Goal: Transaction & Acquisition: Obtain resource

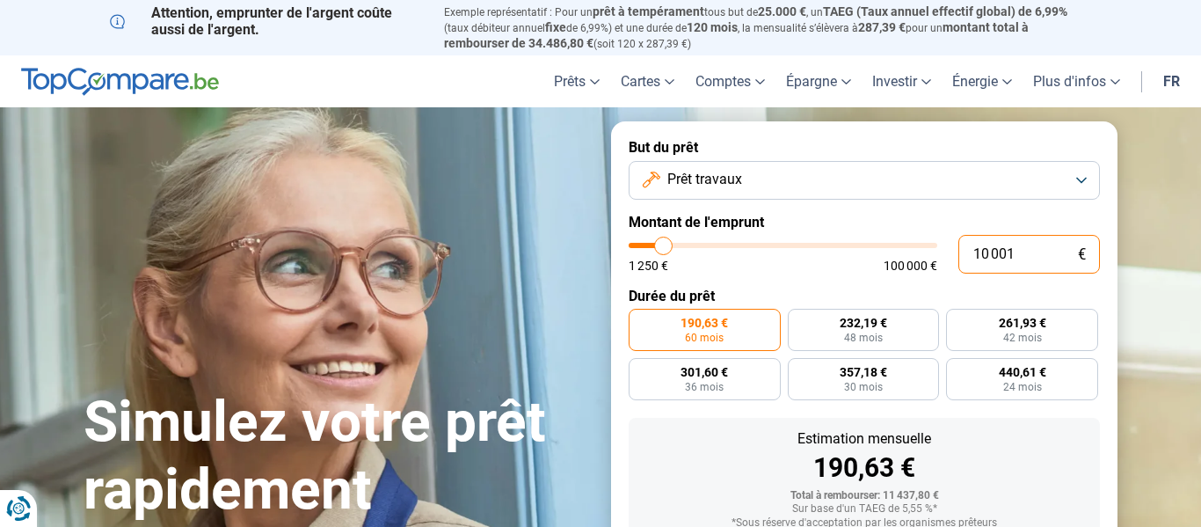
click at [1025, 247] on input "10 001" at bounding box center [1029, 254] width 142 height 39
type input "1 000"
type input "1250"
type input "100"
type input "1250"
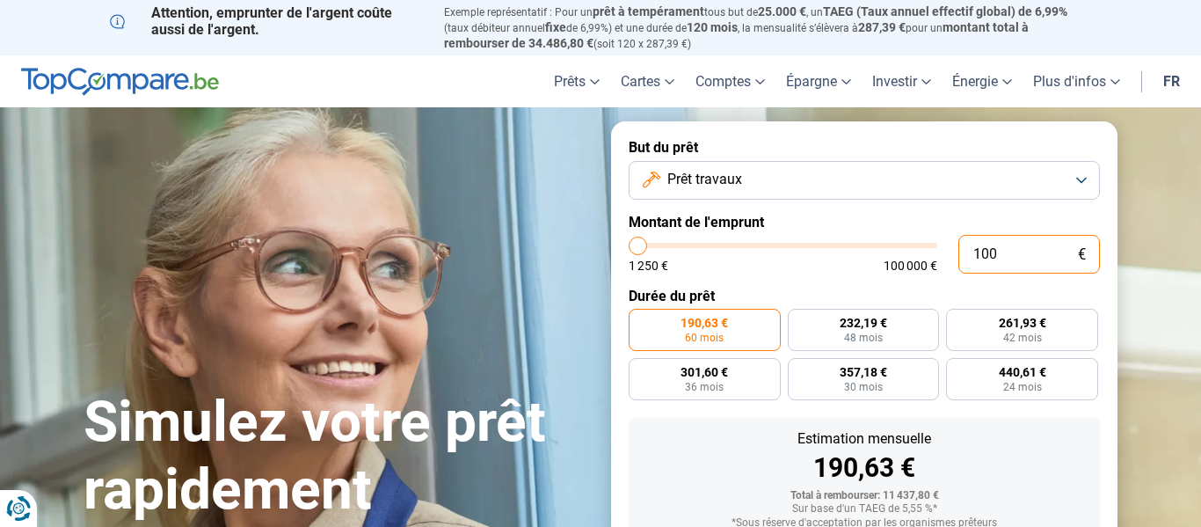
type input "10"
type input "1250"
type input "1"
type input "1250"
type input "0"
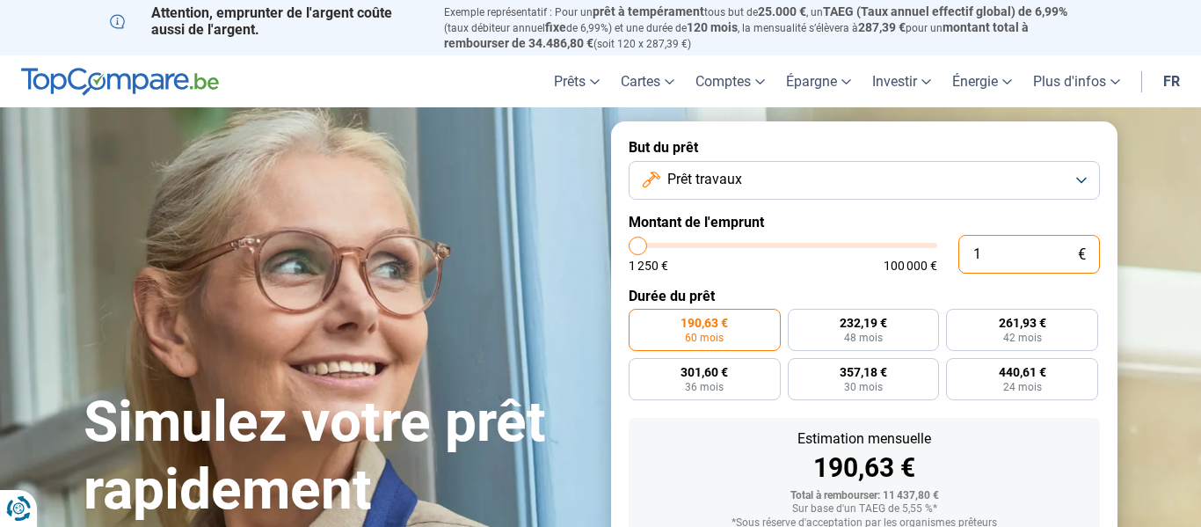
type input "1250"
type input "1 250"
type input "1250"
radio input "true"
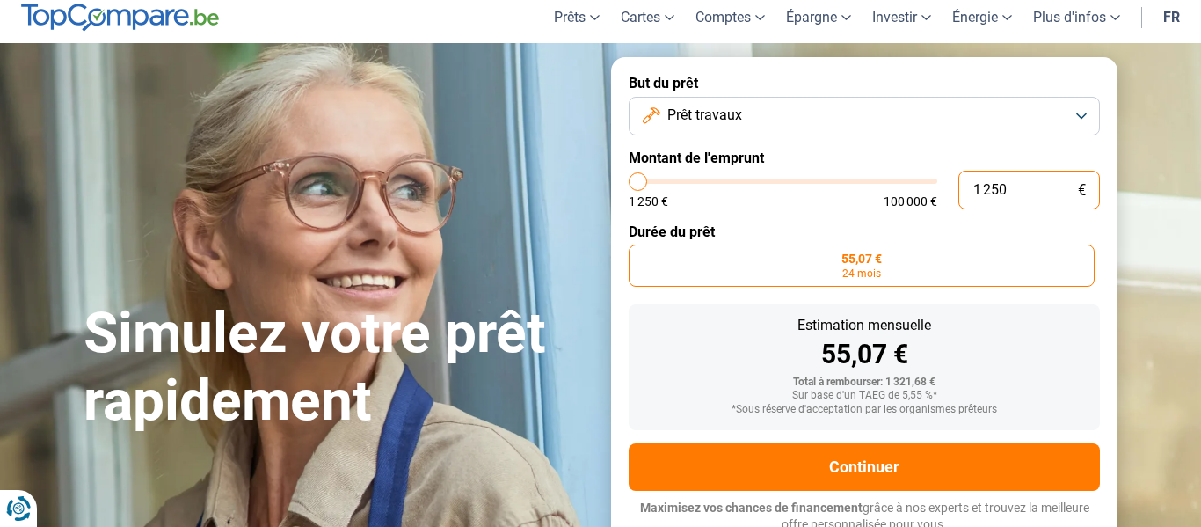
scroll to position [71, 0]
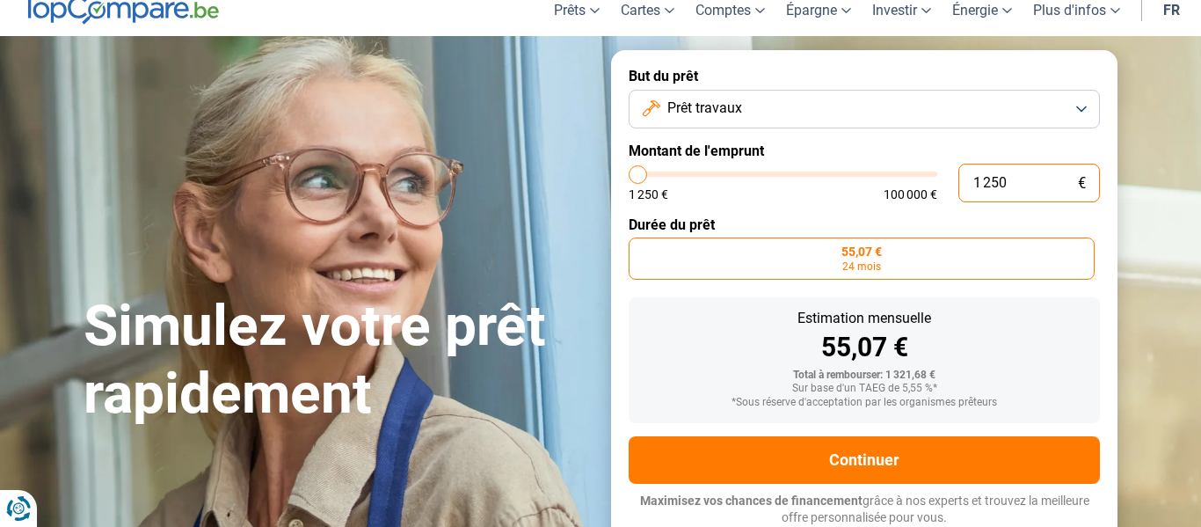
type input "12 506"
type input "12500"
type input "125 060"
type input "100000"
type input "12 506"
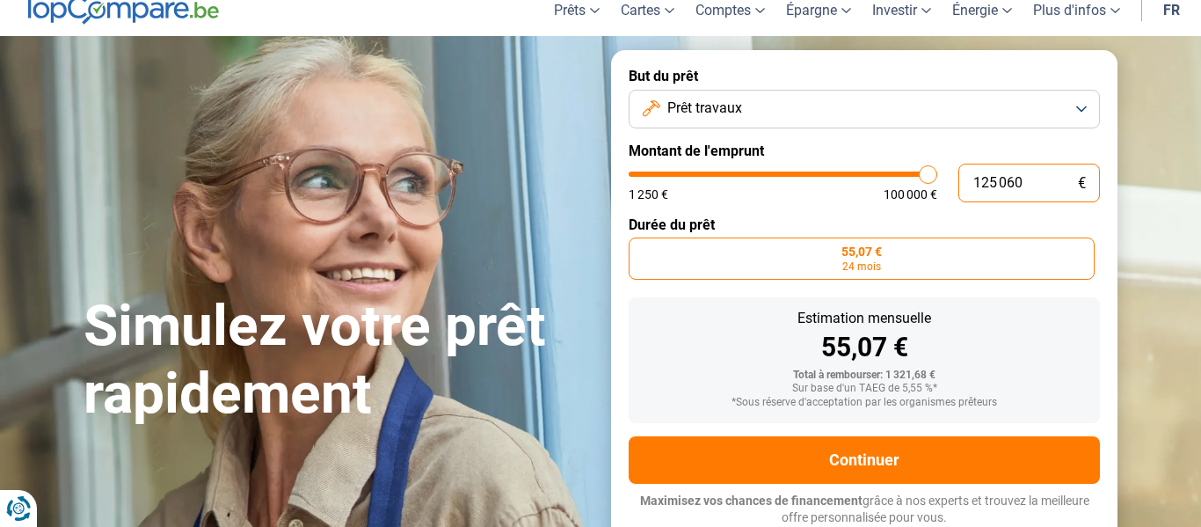
type input "12500"
type input "1 250"
type input "1250"
type input "125"
type input "1250"
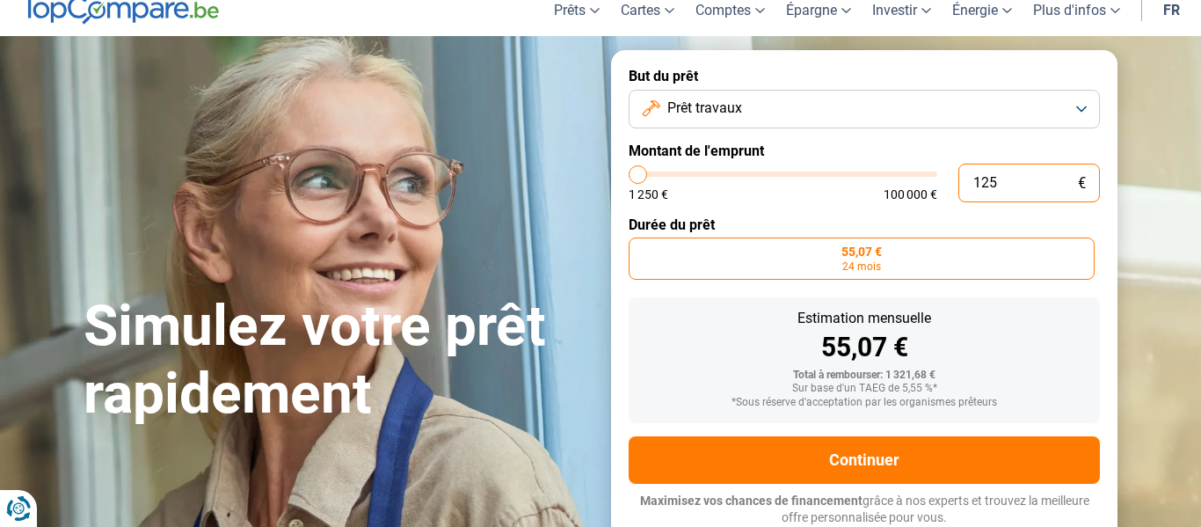
type input "12"
type input "1250"
type input "1"
type input "1250"
type input "0"
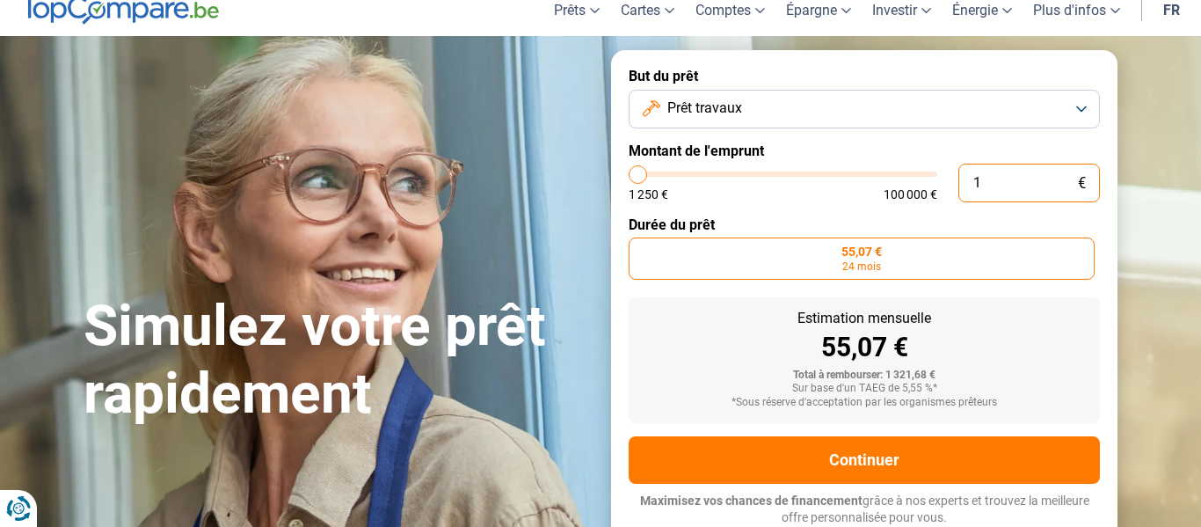
type input "1250"
type input "6"
type input "1250"
type input "60"
type input "1250"
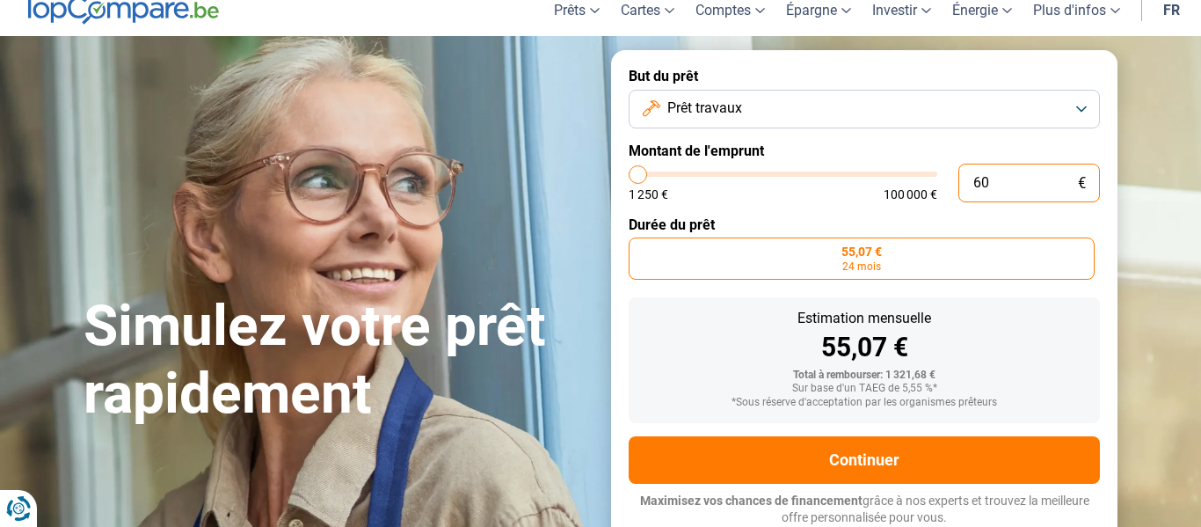
type input "600"
type input "1250"
type input "6 000"
type input "6000"
type input "60 000"
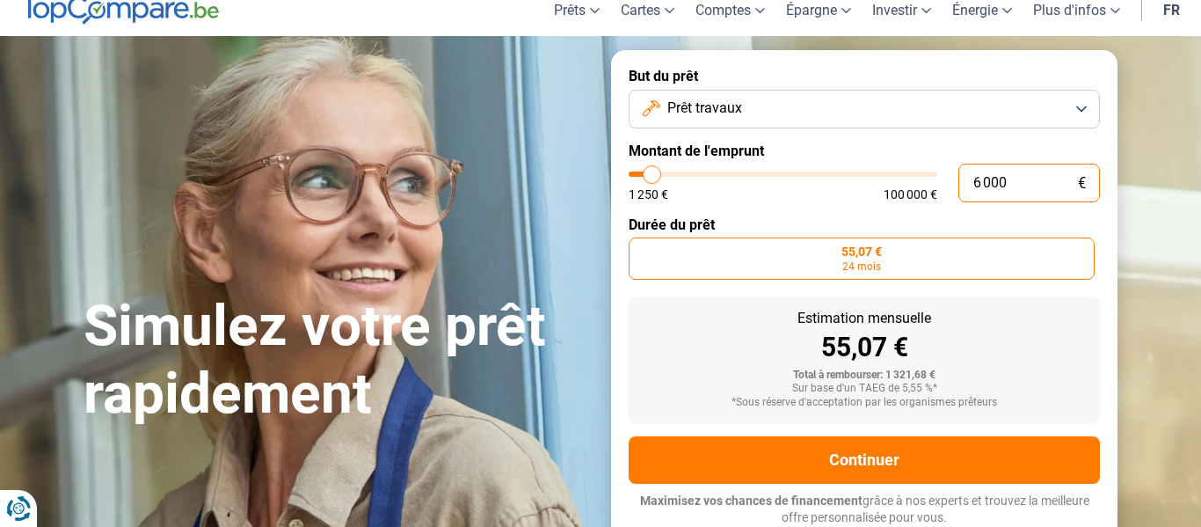
type input "60000"
radio input "false"
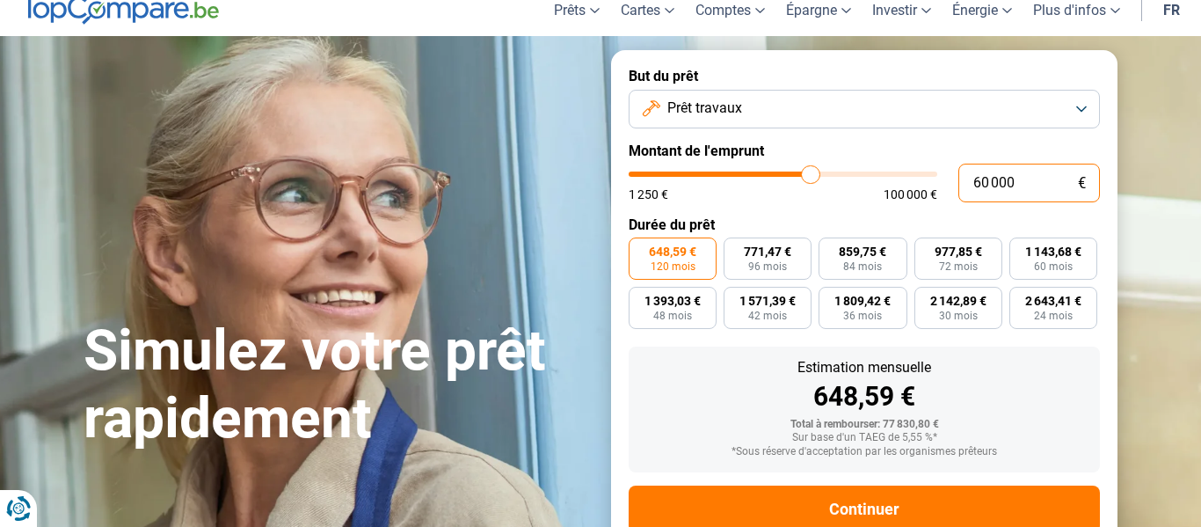
scroll to position [120, 0]
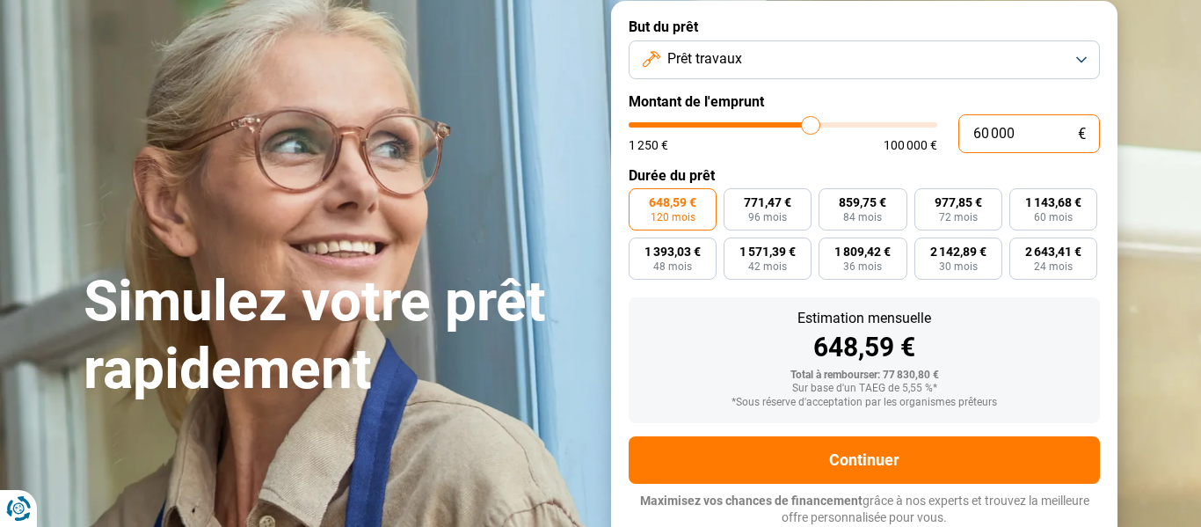
type input "6 000"
type input "6000"
type input "600"
type input "1250"
type input "60"
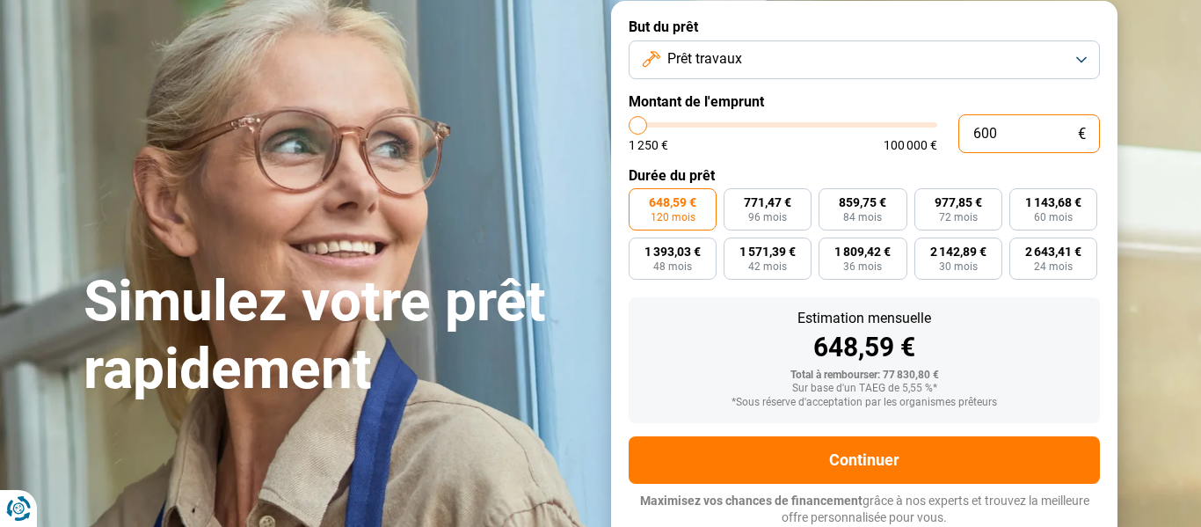
type input "1250"
type input "6"
type input "1250"
type input "0"
type input "1250"
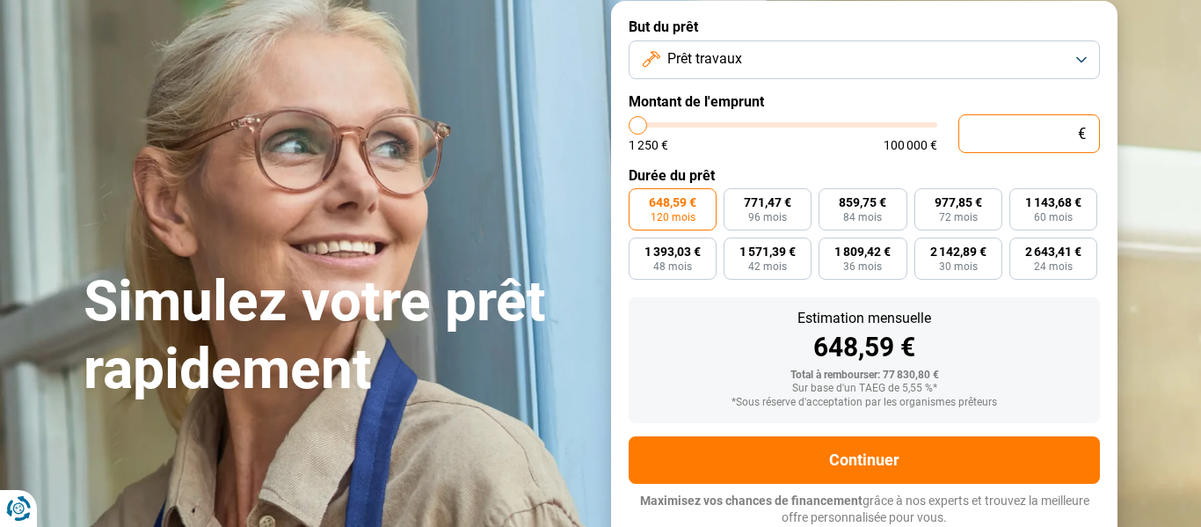
type input "1 250"
type input "1250"
radio input "true"
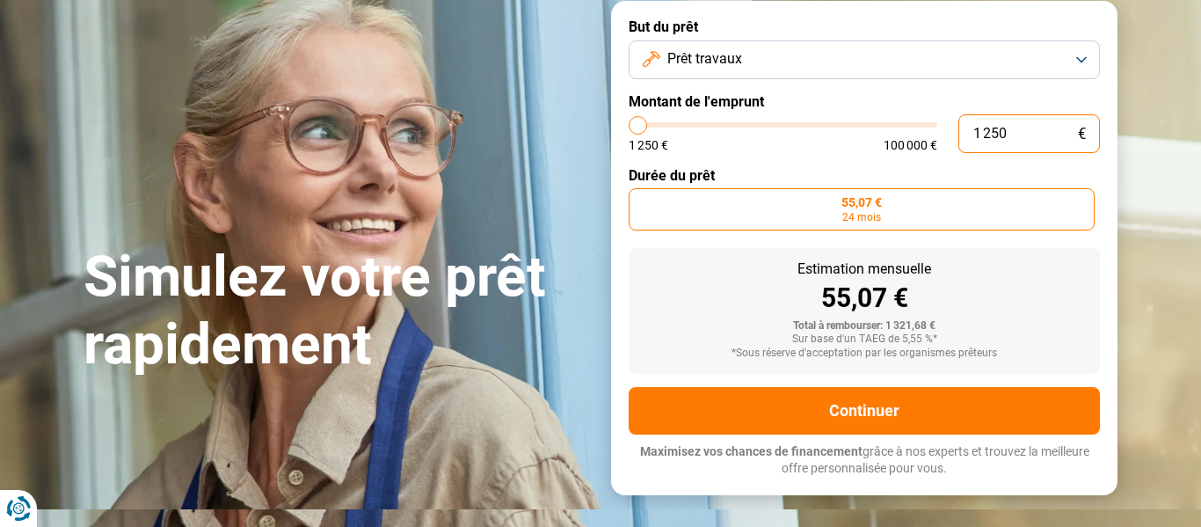
type input "12 505"
type input "12500"
type input "125 050"
type input "100000"
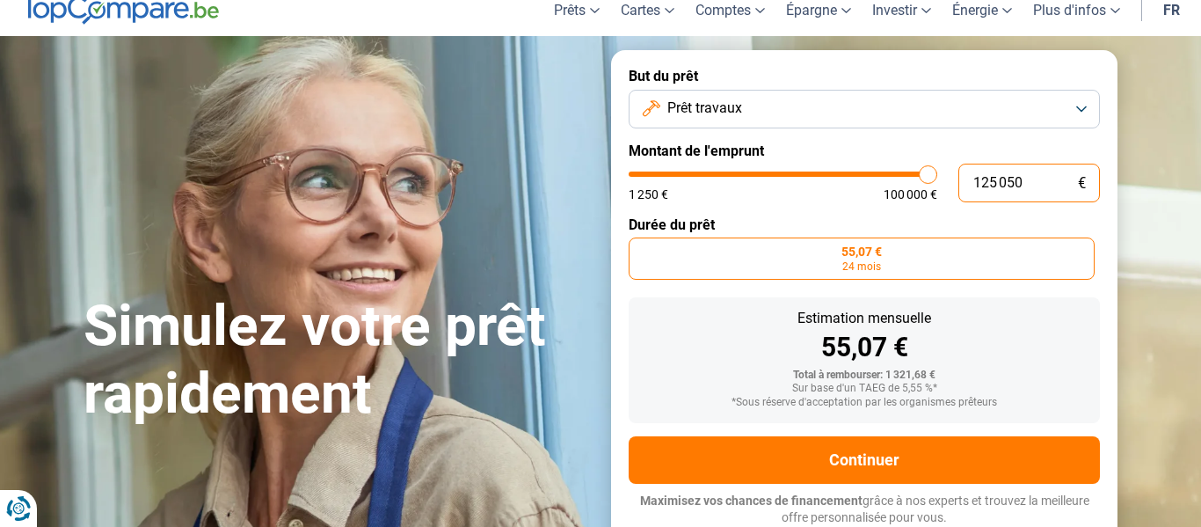
type input "12 505"
type input "12500"
type input "1 250"
type input "1250"
type input "125"
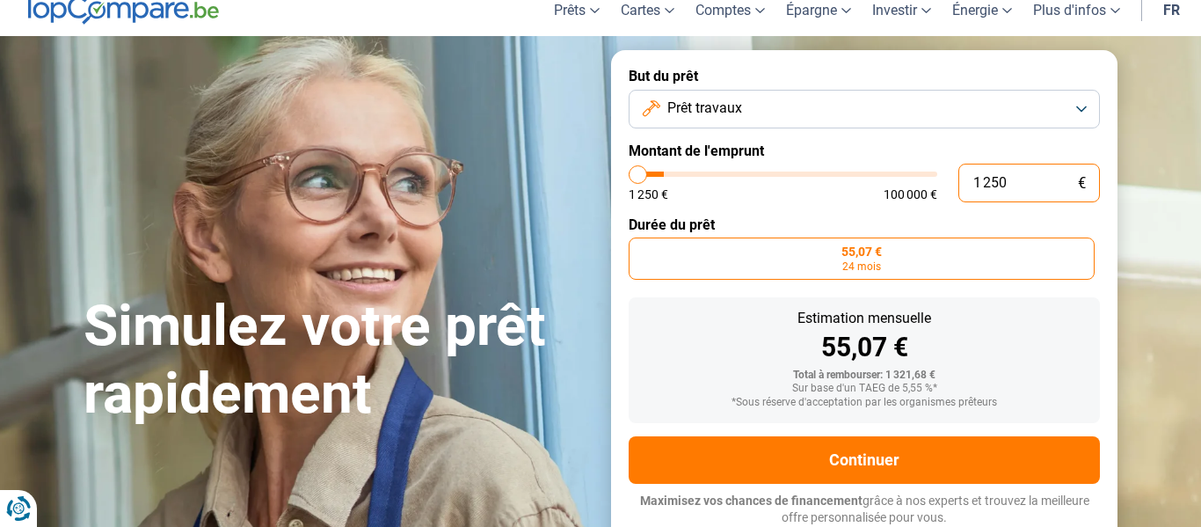
type input "1250"
type input "12"
type input "1250"
type input "1"
type input "1250"
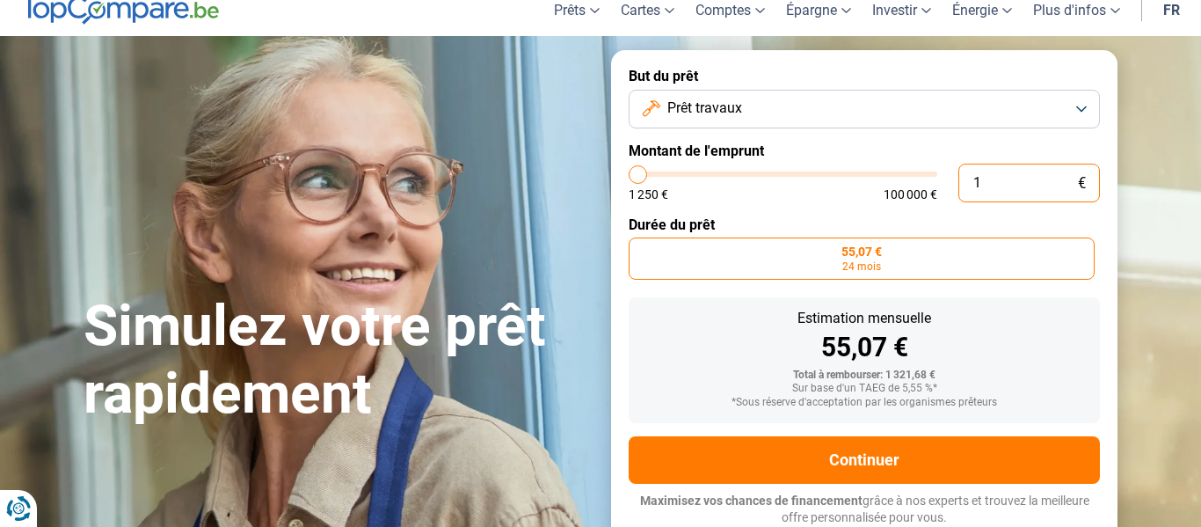
type input "0"
type input "1250"
type input "3"
type input "1250"
type input "30"
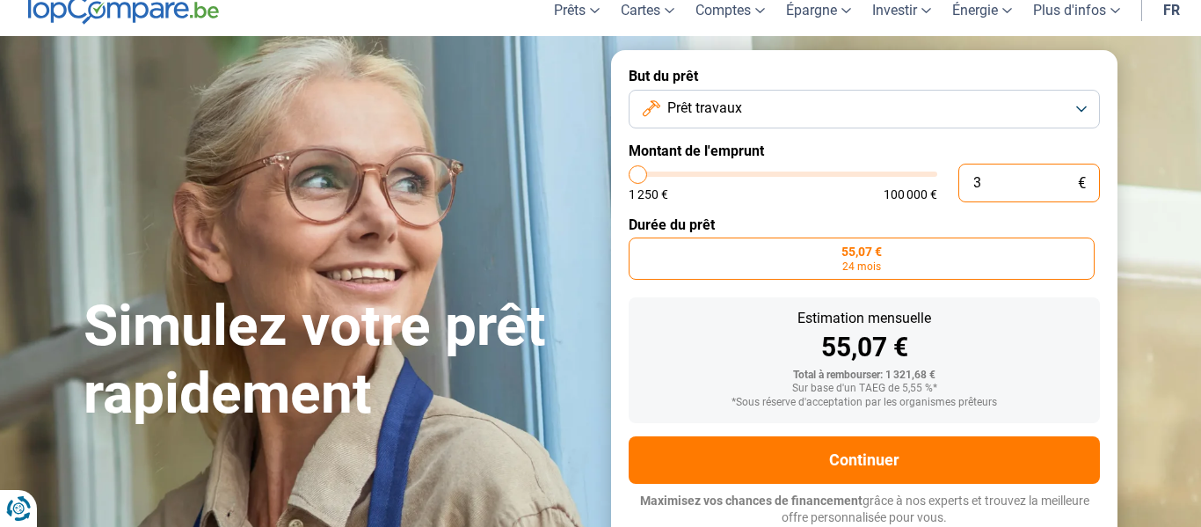
type input "1250"
type input "300"
type input "1250"
type input "3 000"
type input "3000"
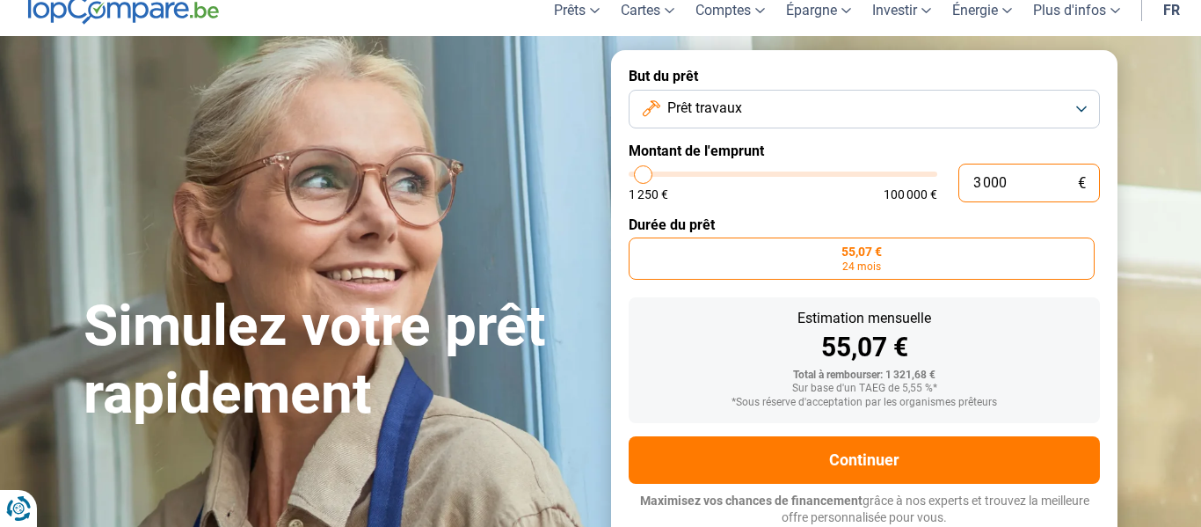
type input "30 000"
type input "30000"
radio input "false"
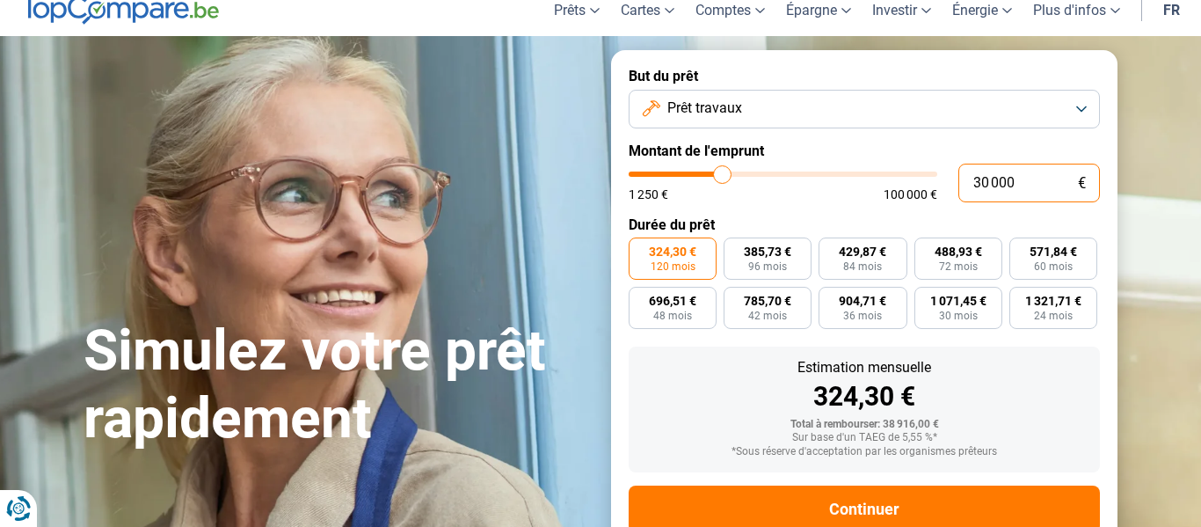
scroll to position [120, 0]
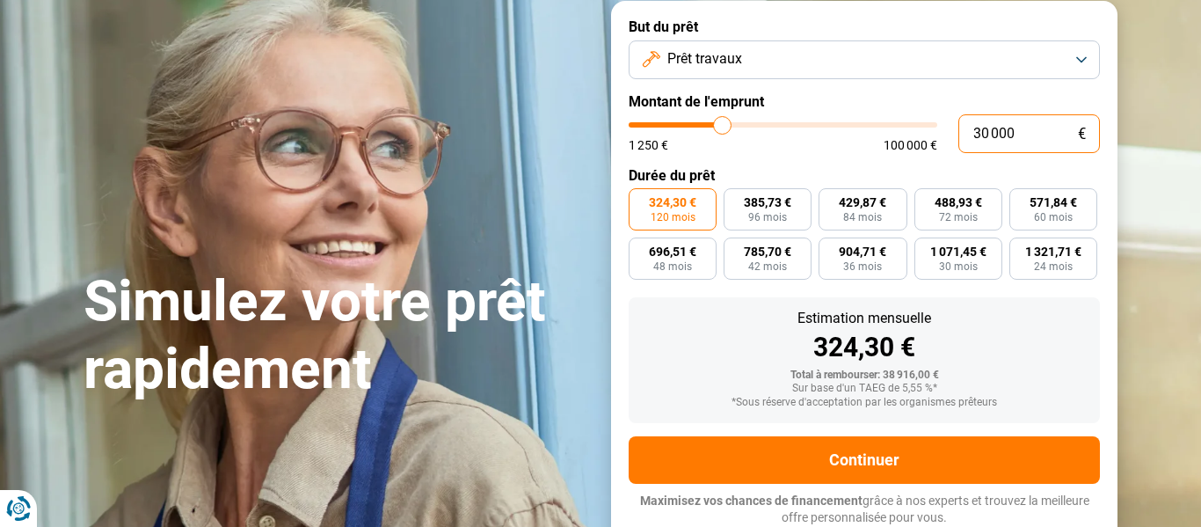
type input "3 000"
type input "3000"
type input "300"
type input "1250"
type input "30"
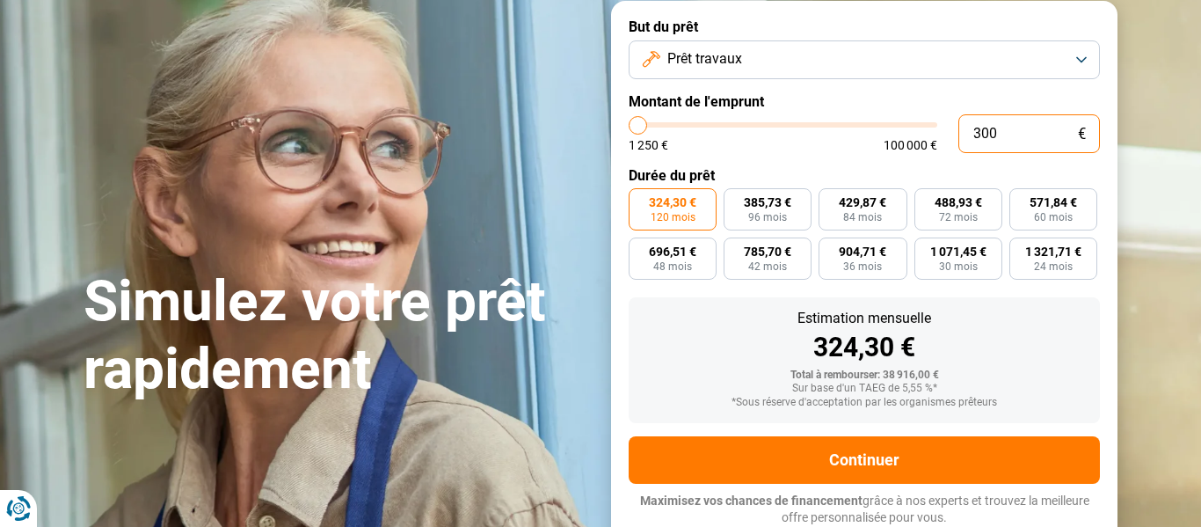
type input "1250"
type input "3"
type input "1250"
type input "0"
type input "1250"
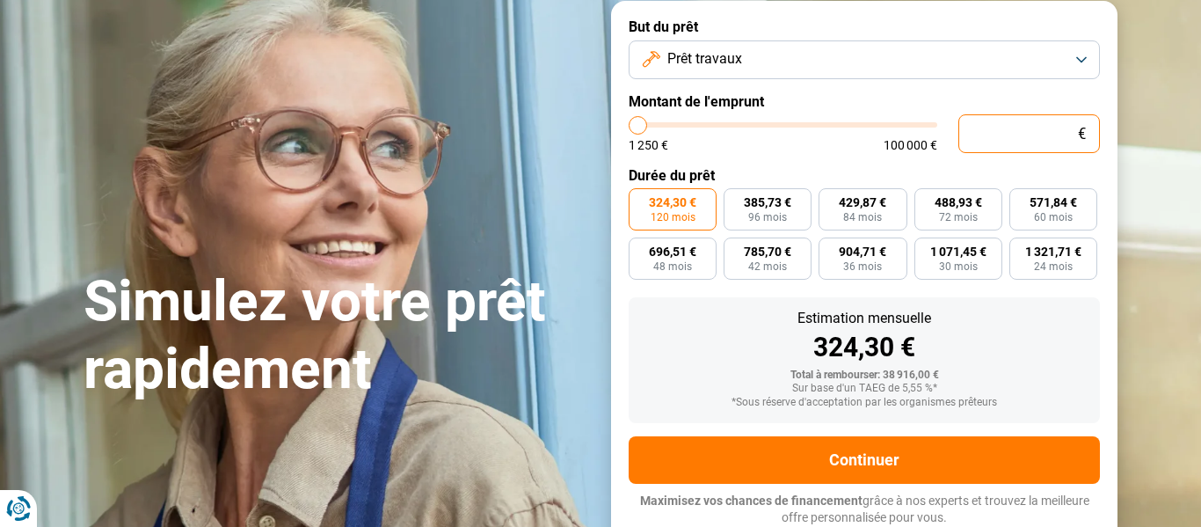
type input "1 250"
type input "1250"
radio input "true"
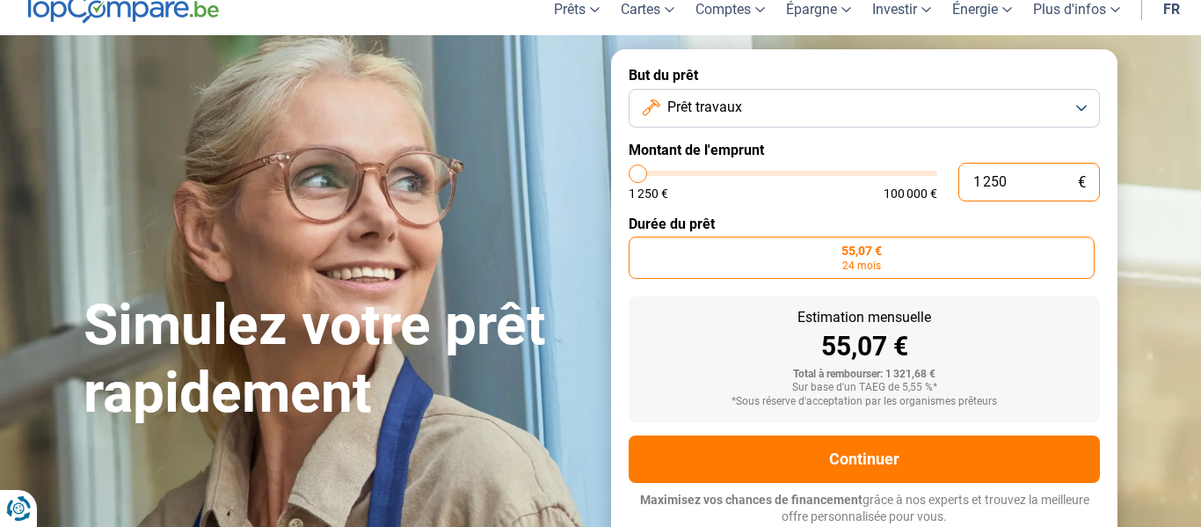
scroll to position [71, 0]
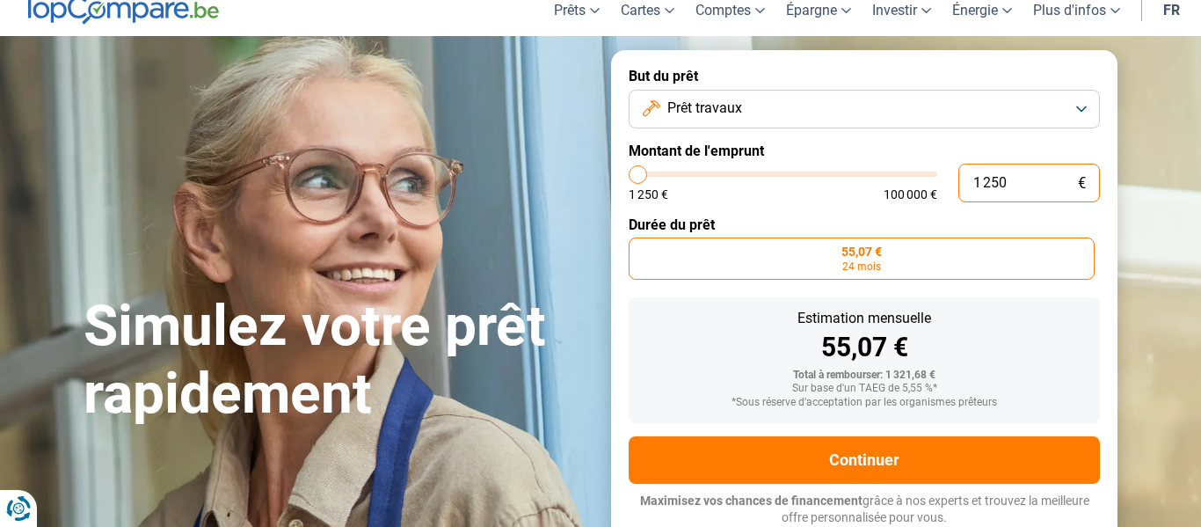
type input "125"
type input "1250"
type input "12"
type input "1250"
type input "1"
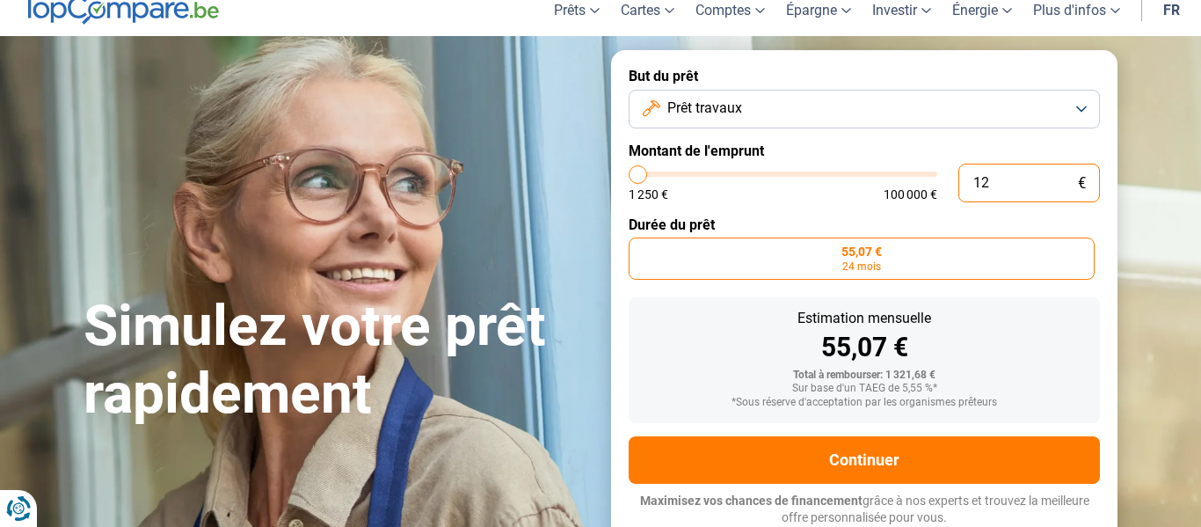
type input "1250"
type input "0"
type input "1250"
type input "3"
type input "1250"
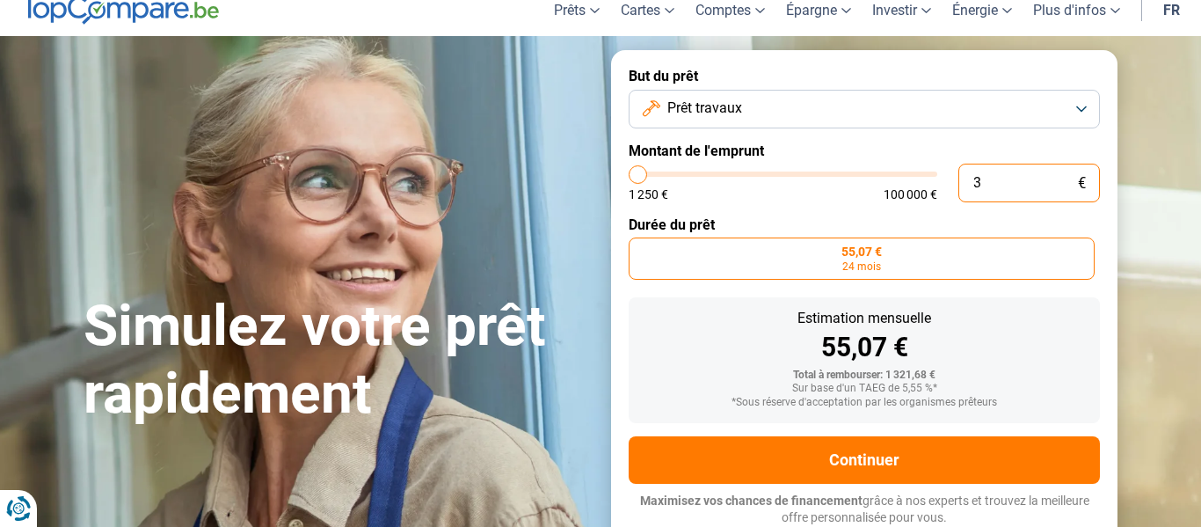
type input "35"
type input "1250"
type input "350"
type input "1250"
type input "3 500"
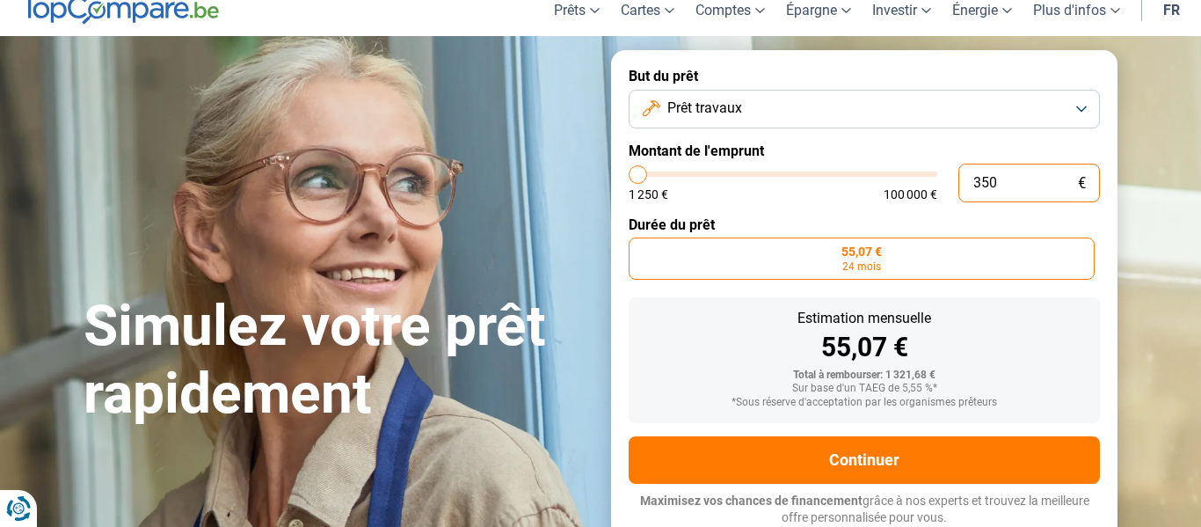
type input "3500"
type input "35 000"
type input "35000"
radio input "false"
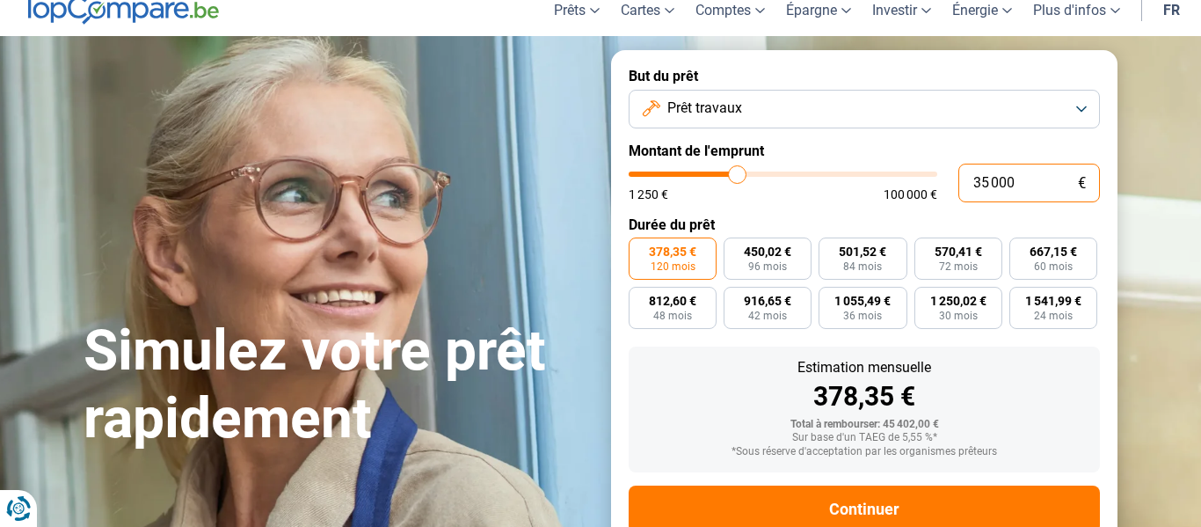
scroll to position [120, 0]
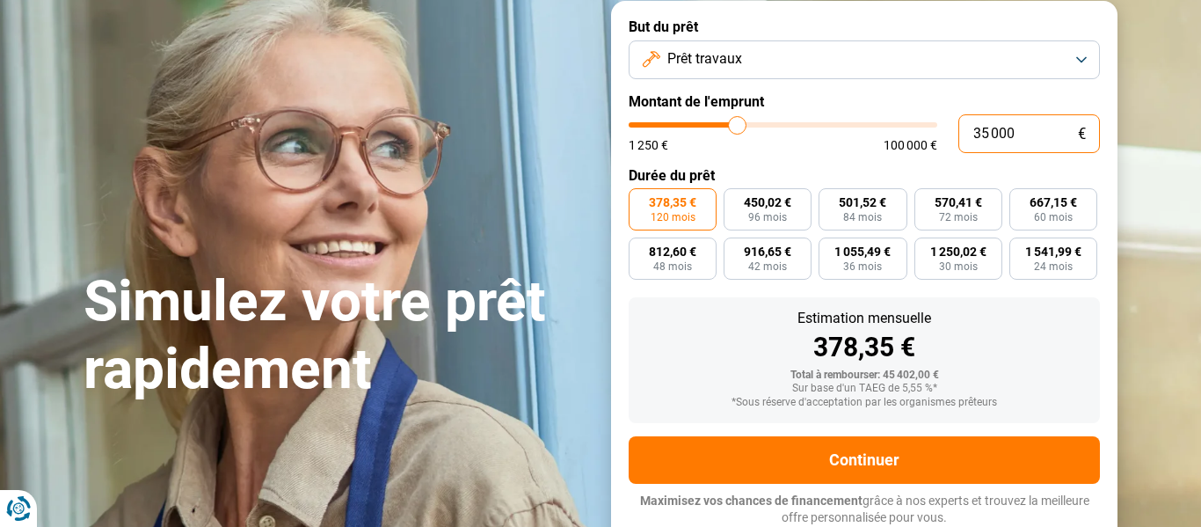
click at [990, 129] on input "35 000" at bounding box center [1029, 133] width 142 height 39
type input "3 000"
type input "3000"
type input "300"
type input "1250"
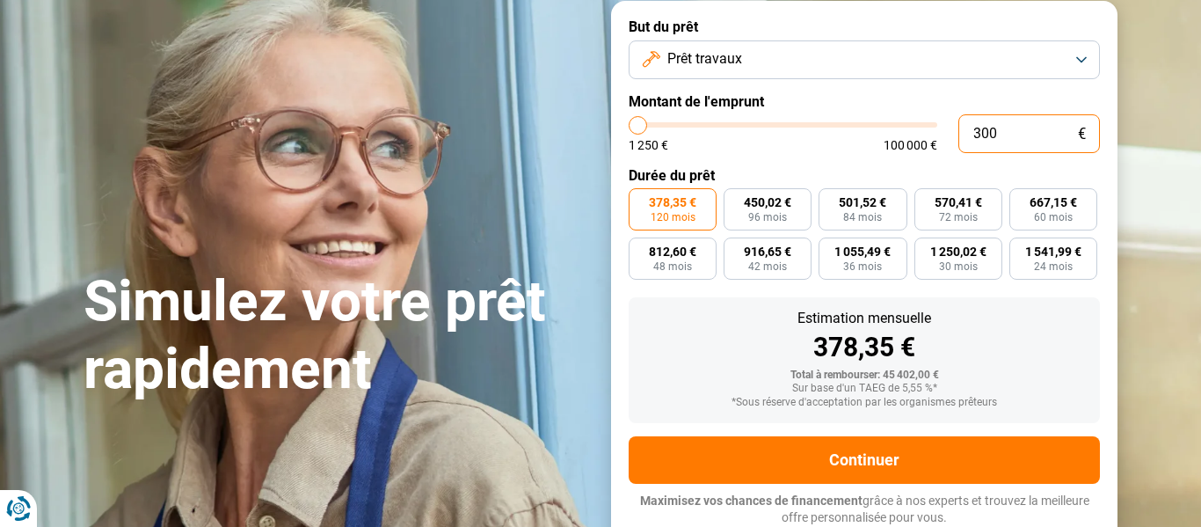
type input "30"
type input "1250"
type input "3"
type input "1250"
type input "0"
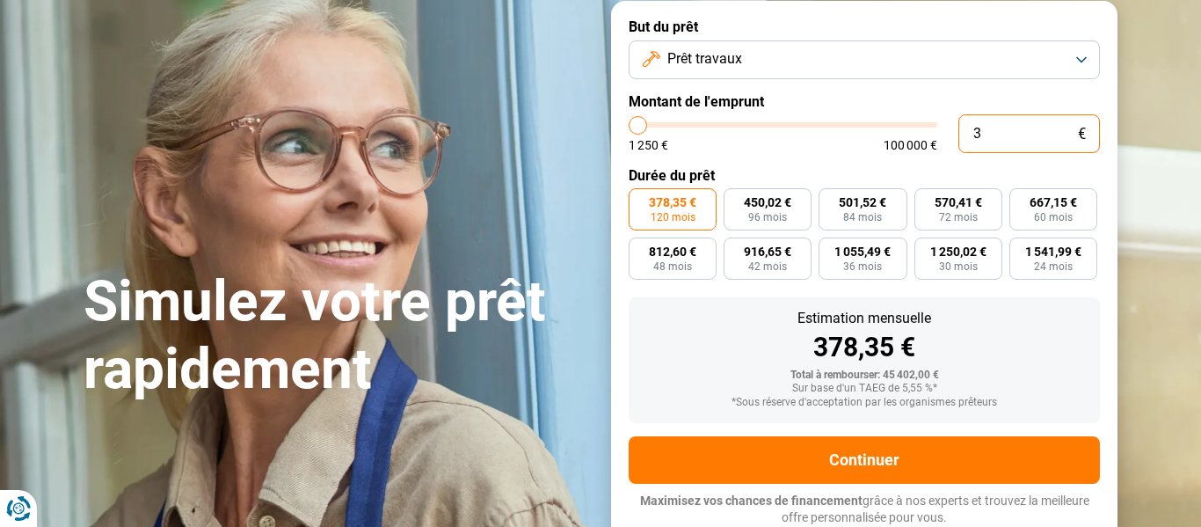
type input "1250"
type input "1 250"
type input "1250"
radio input "true"
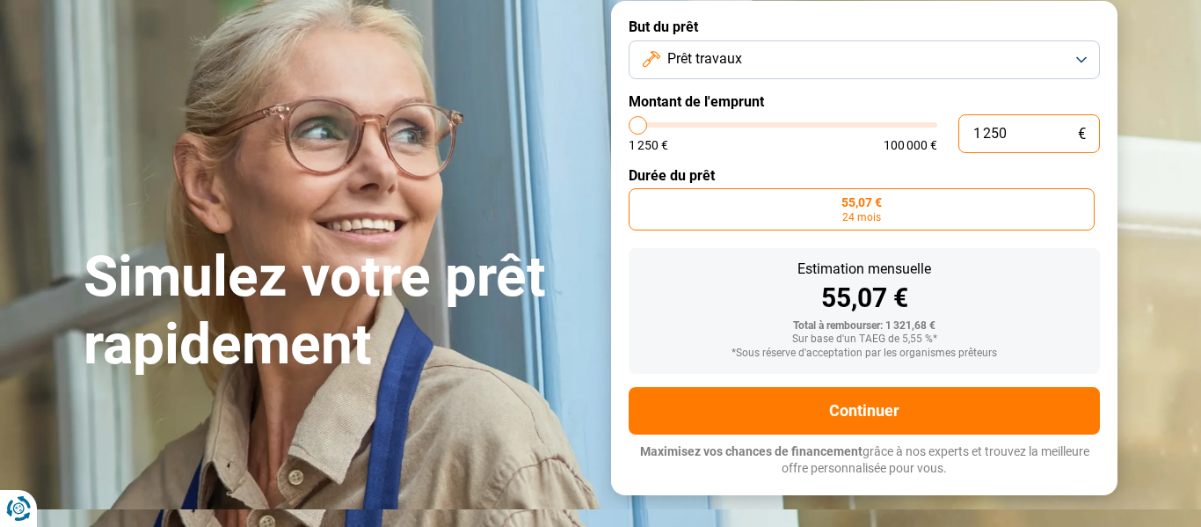
type input "12 506"
type input "12500"
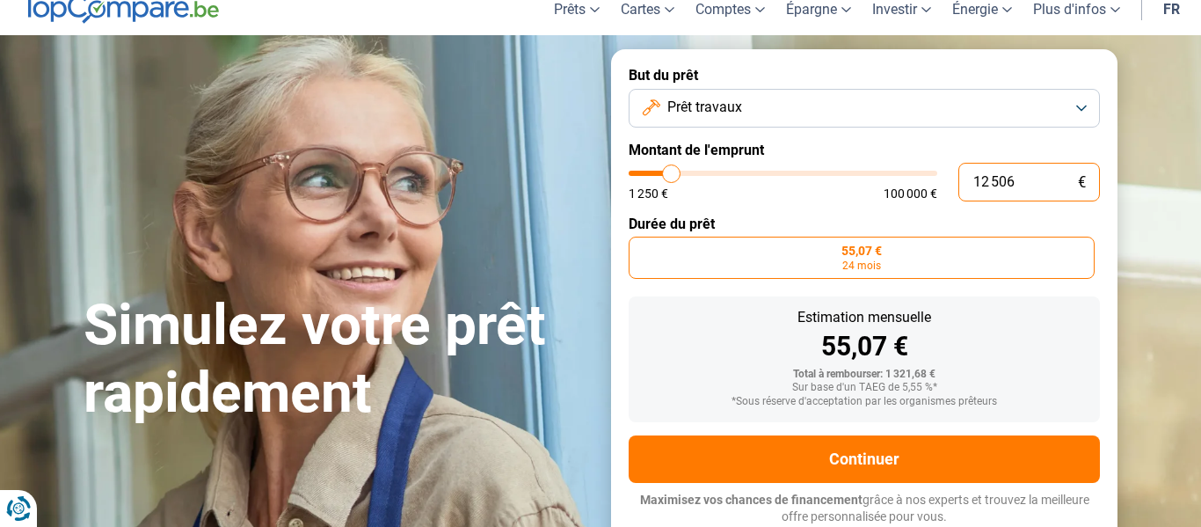
scroll to position [71, 0]
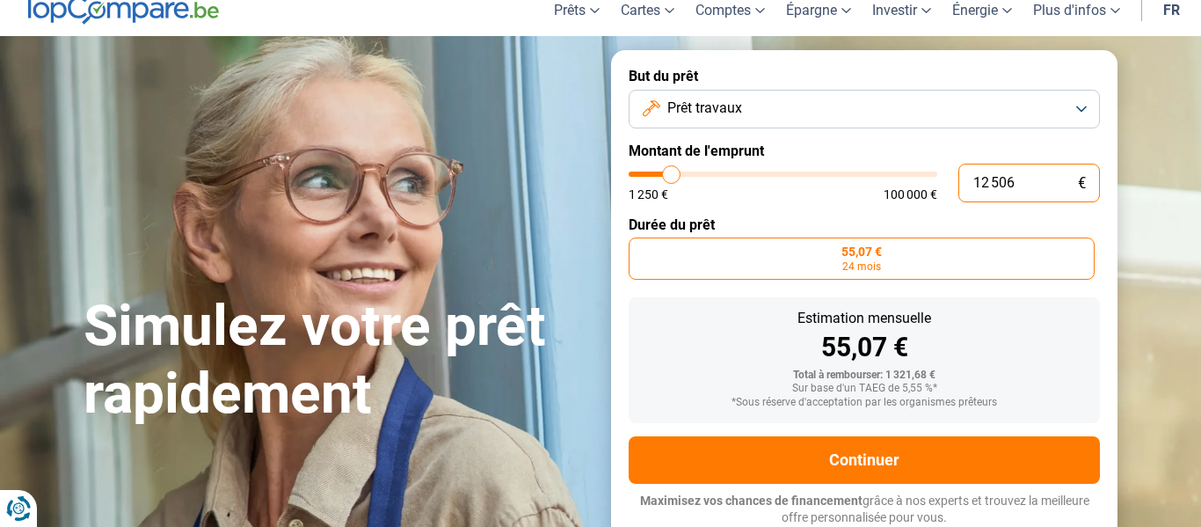
type input "1 250"
type input "1250"
type input "125"
type input "1250"
type input "12"
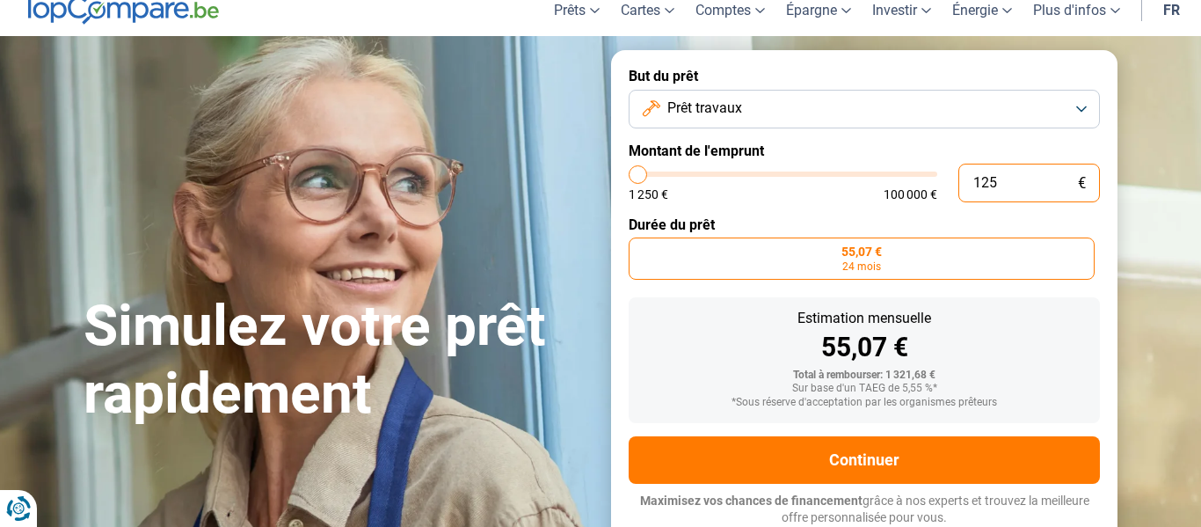
type input "1250"
type input "1"
type input "1250"
type input "0"
type input "1250"
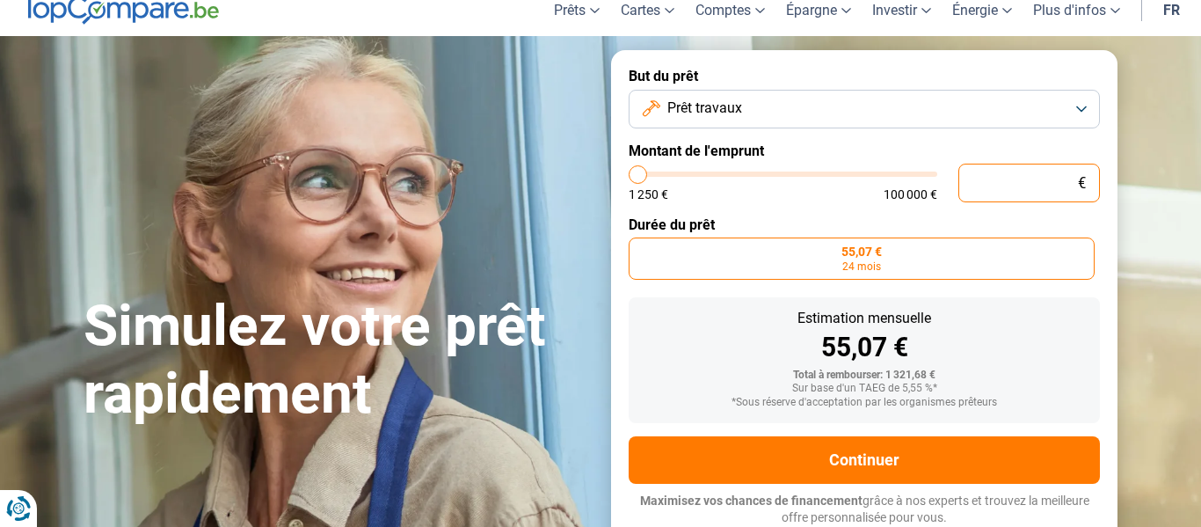
type input "6"
type input "1250"
type input "60"
type input "1250"
type input "600"
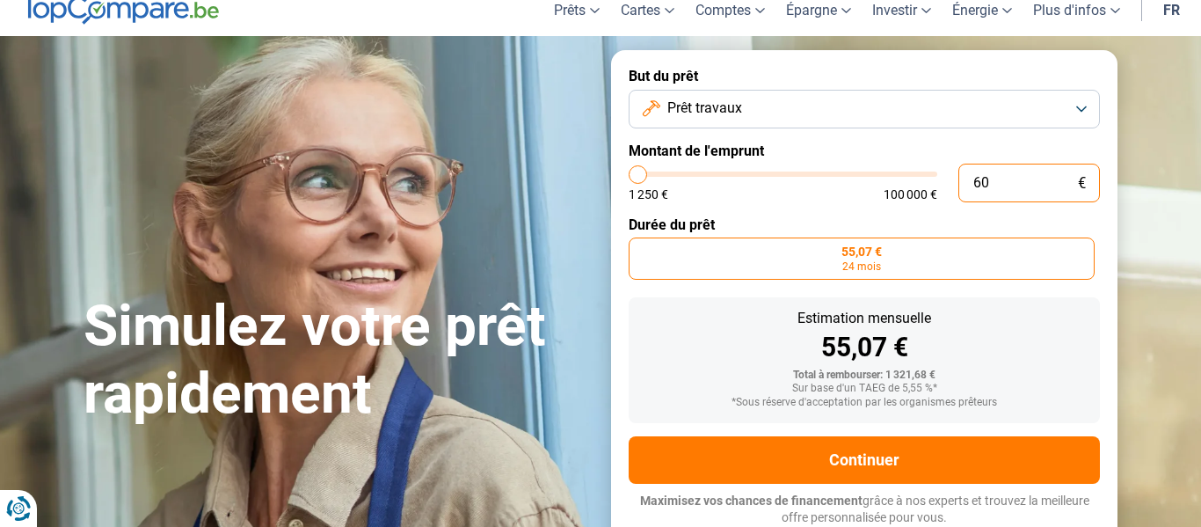
type input "1250"
type input "6 000"
type input "6000"
type input "60 000"
type input "60000"
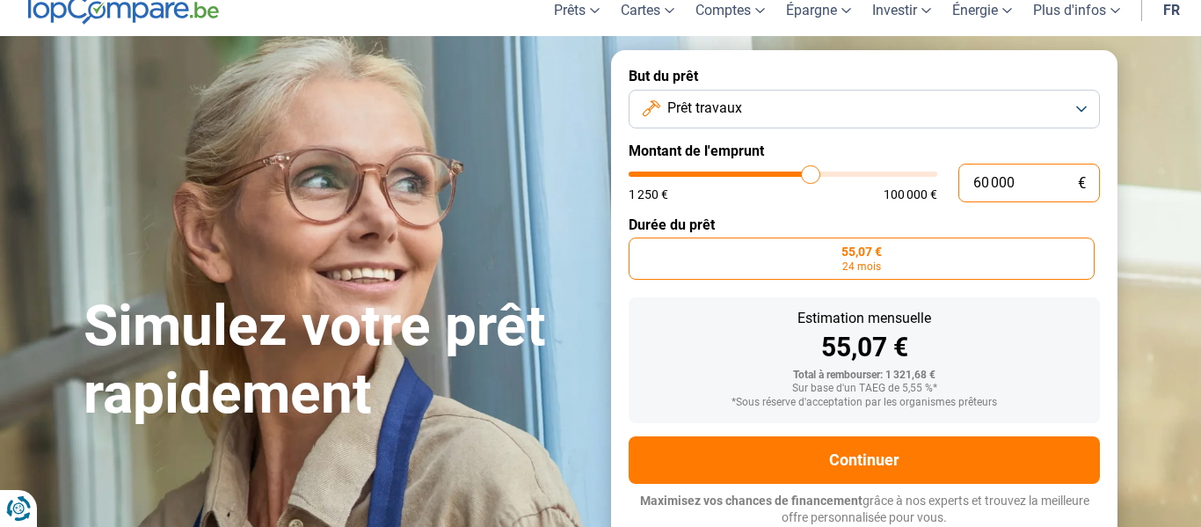
radio input "false"
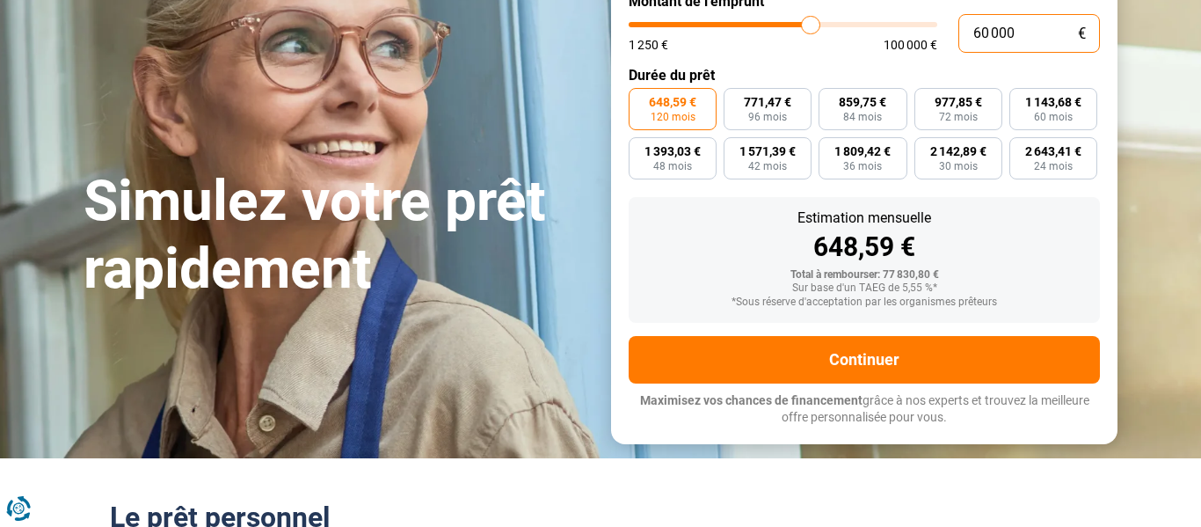
scroll to position [222, 0]
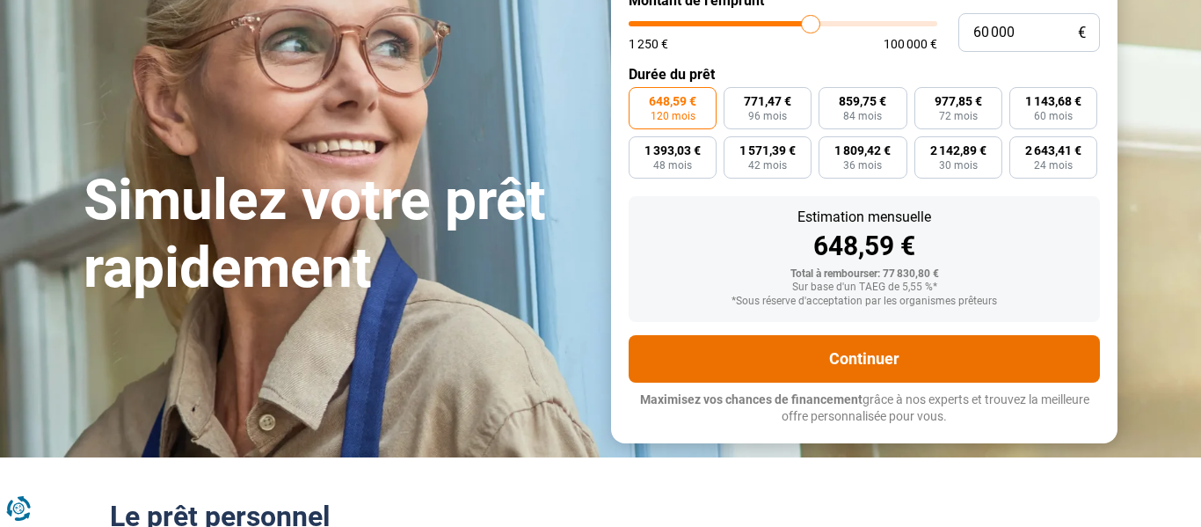
click at [705, 363] on button "Continuer" at bounding box center [863, 358] width 471 height 47
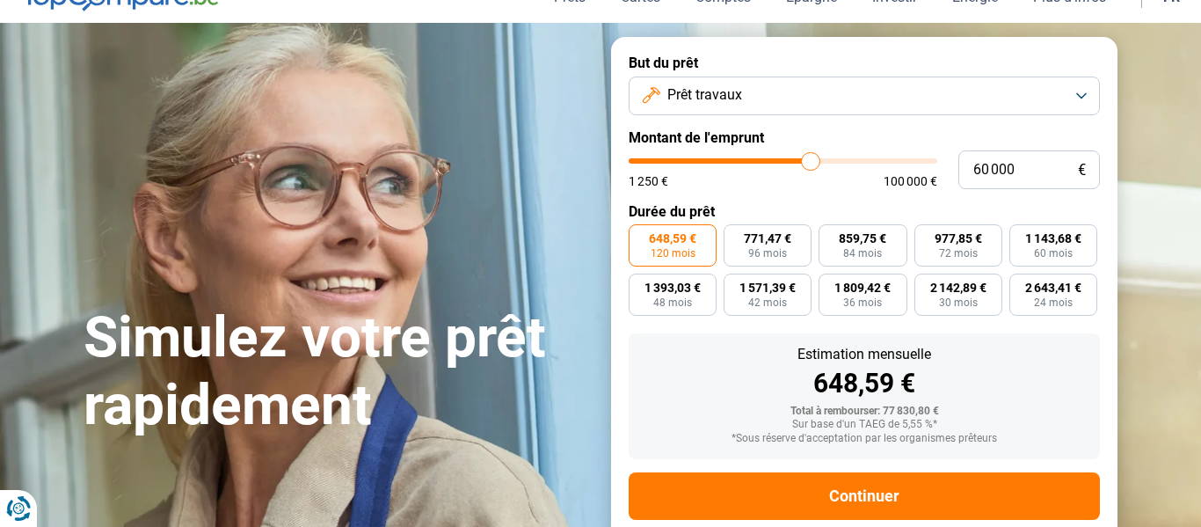
scroll to position [76, 0]
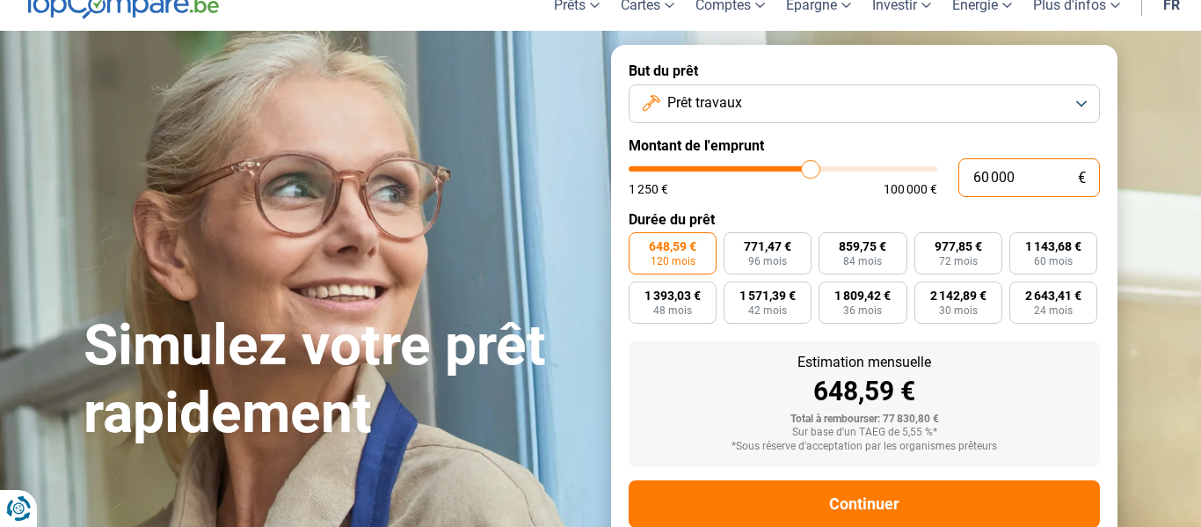
click at [1027, 185] on input "60 000" at bounding box center [1029, 177] width 142 height 39
type input "6 000"
type input "6000"
type input "600"
type input "1250"
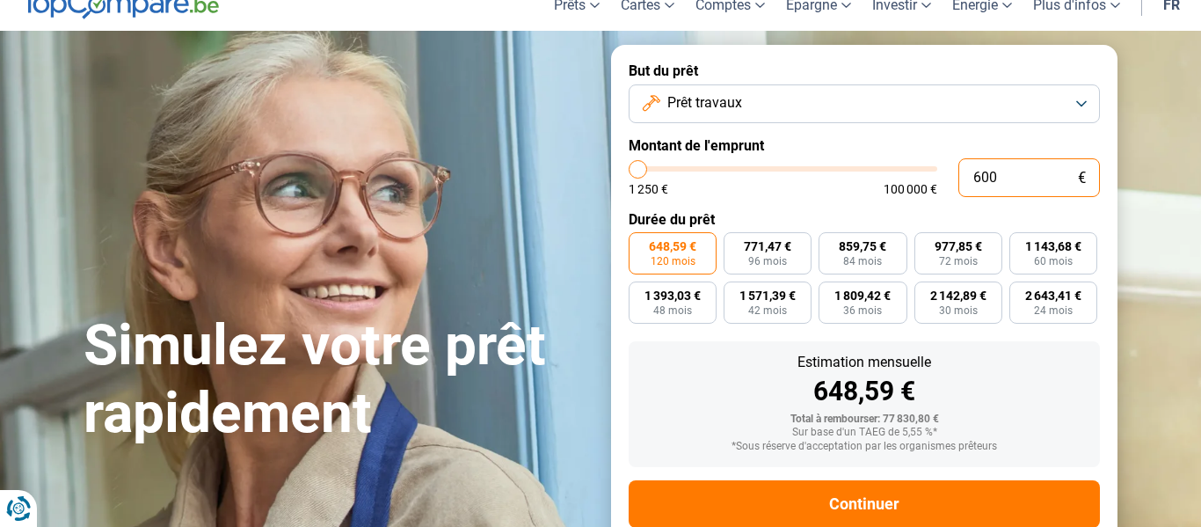
type input "60"
type input "1250"
type input "6"
type input "1250"
type input "0"
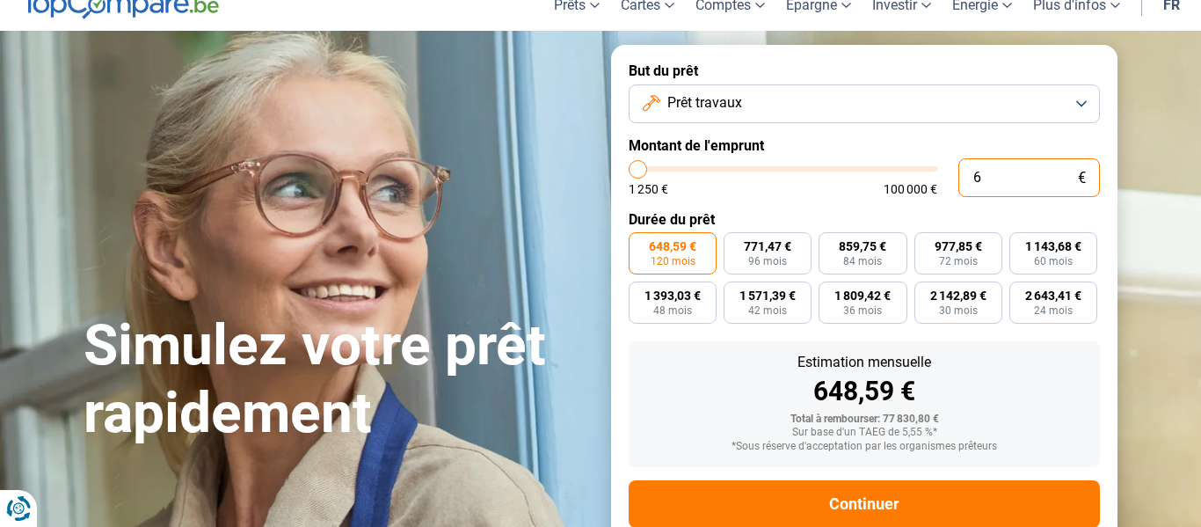
type input "1250"
type input "1 250"
type input "1250"
radio input "true"
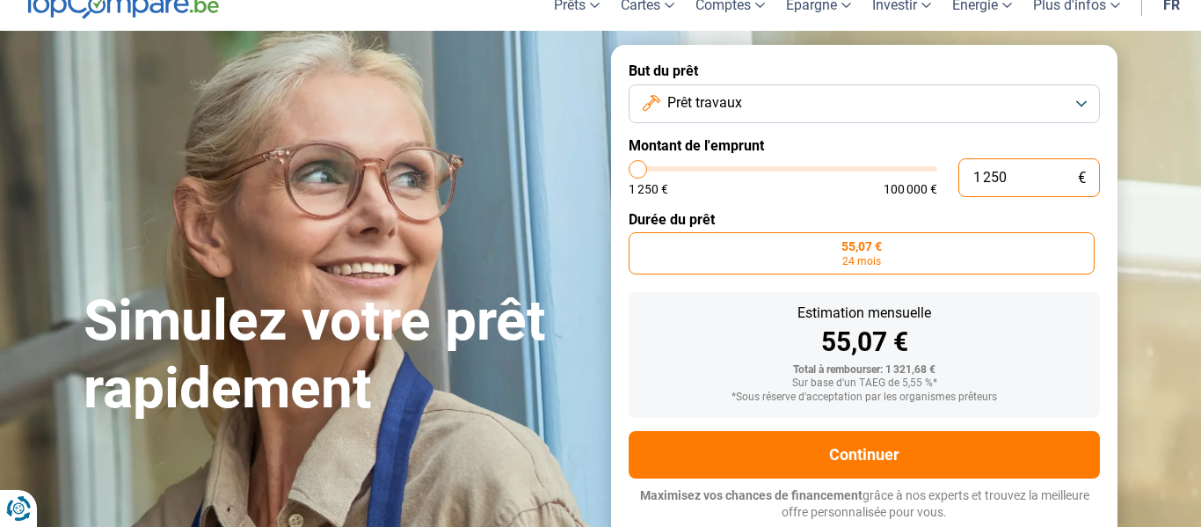
scroll to position [71, 0]
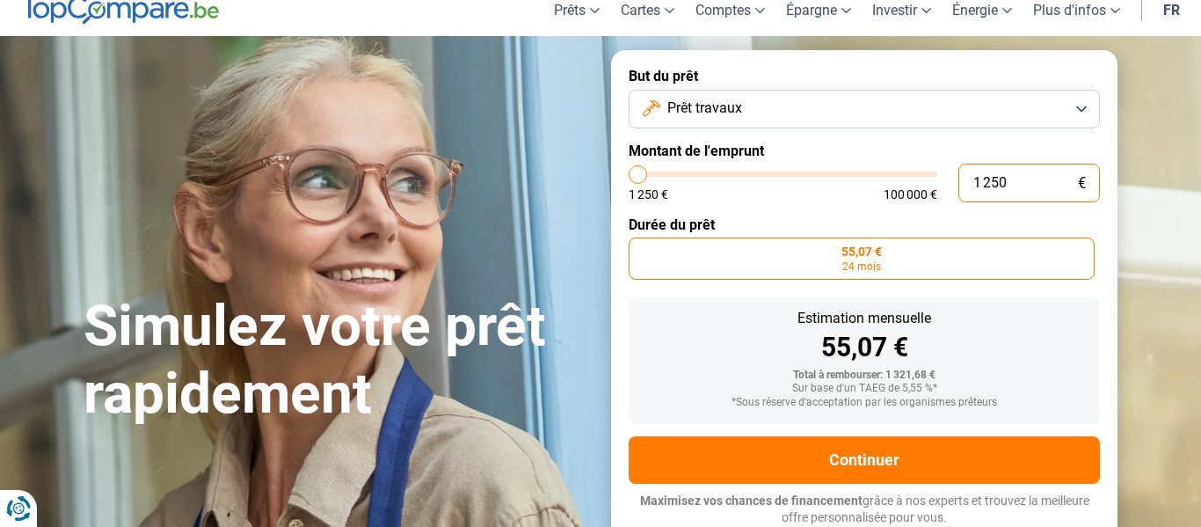
type input "12 501"
type input "12500"
type input "125 012"
type input "100000"
type input "100 000"
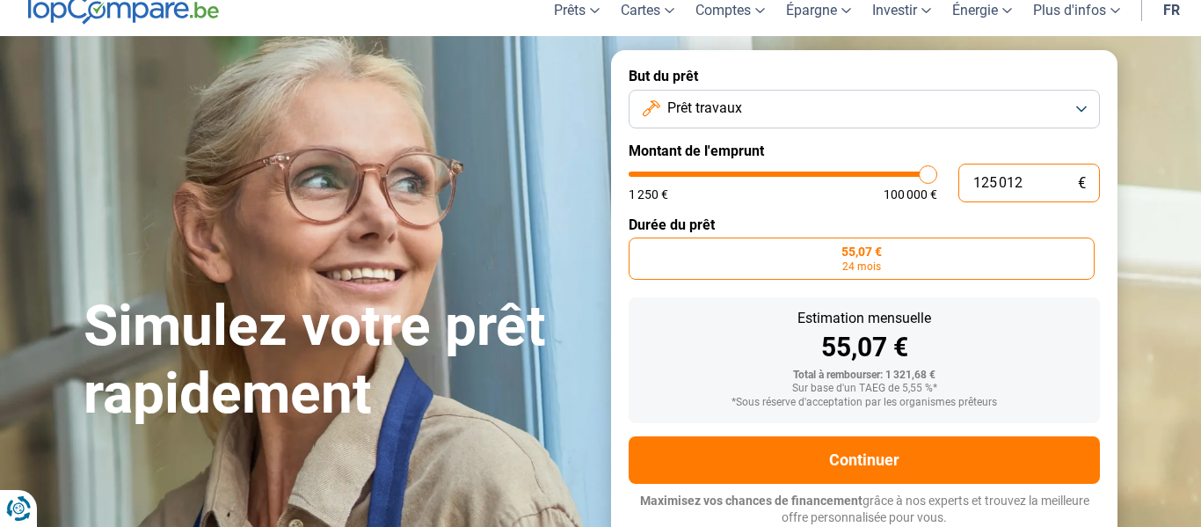
type input "100000"
radio input "false"
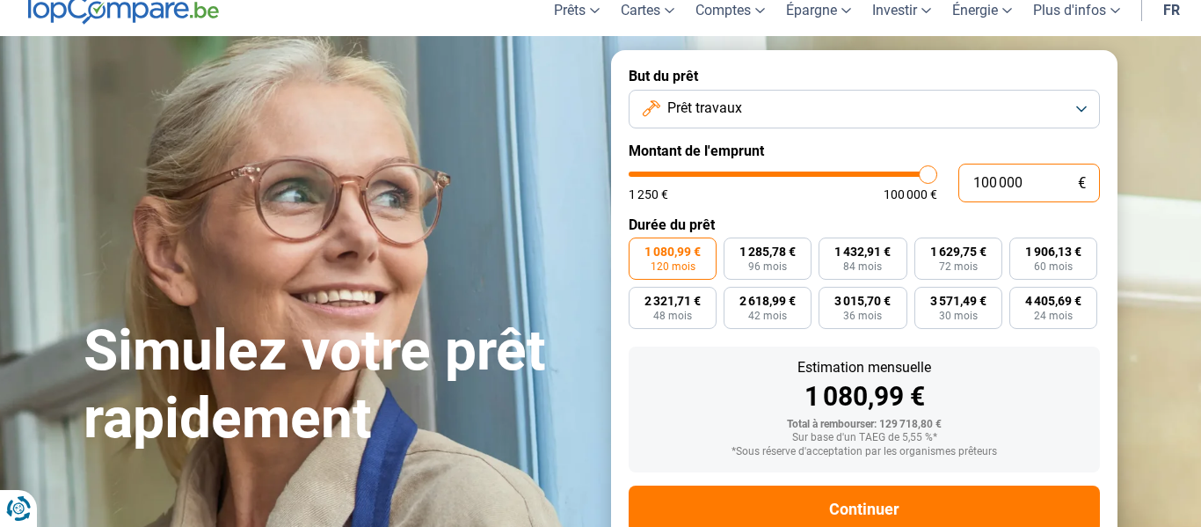
scroll to position [120, 0]
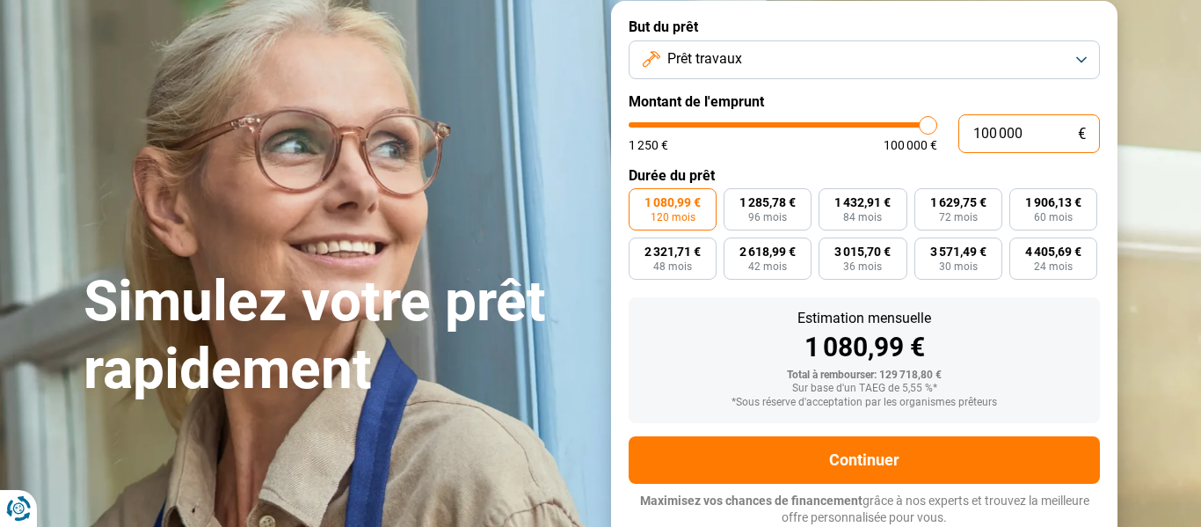
type input "10 000"
type input "10000"
type input "1 000"
type input "1250"
type input "100"
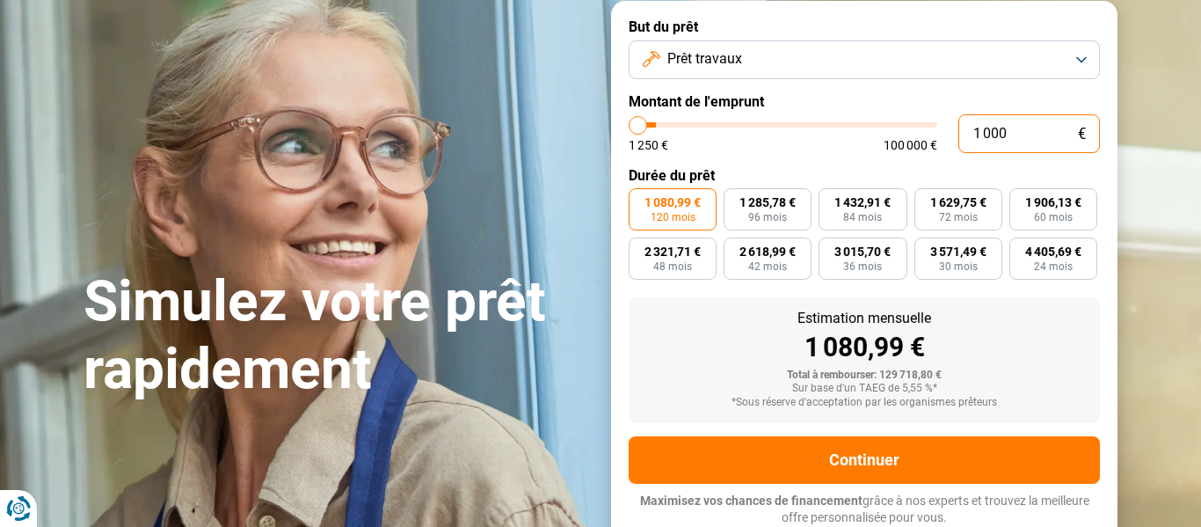
type input "1250"
type input "10"
type input "1250"
type input "1"
type input "1250"
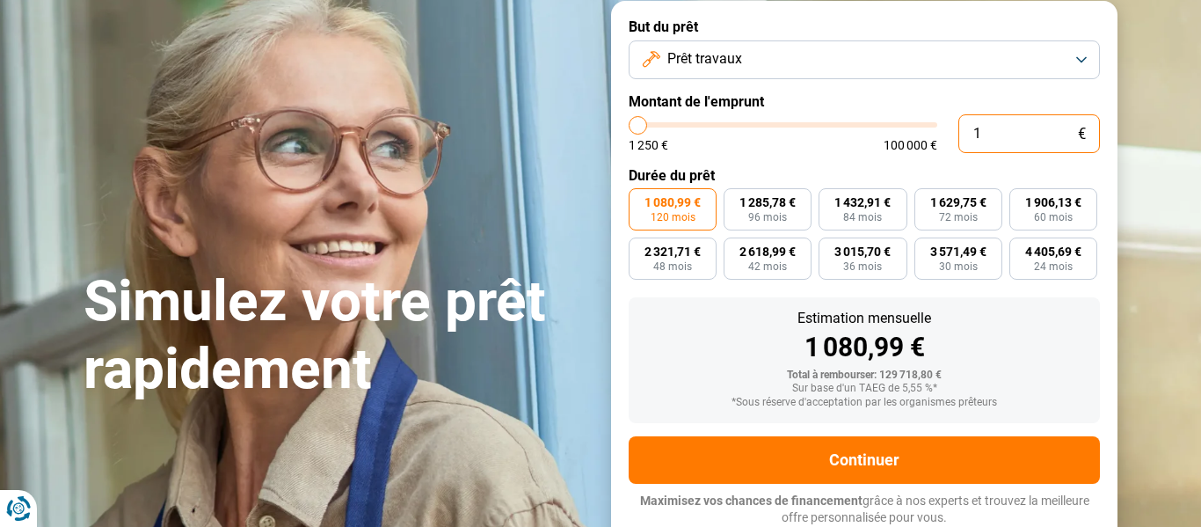
type input "0"
type input "1250"
type input "1"
type input "1250"
type input "15"
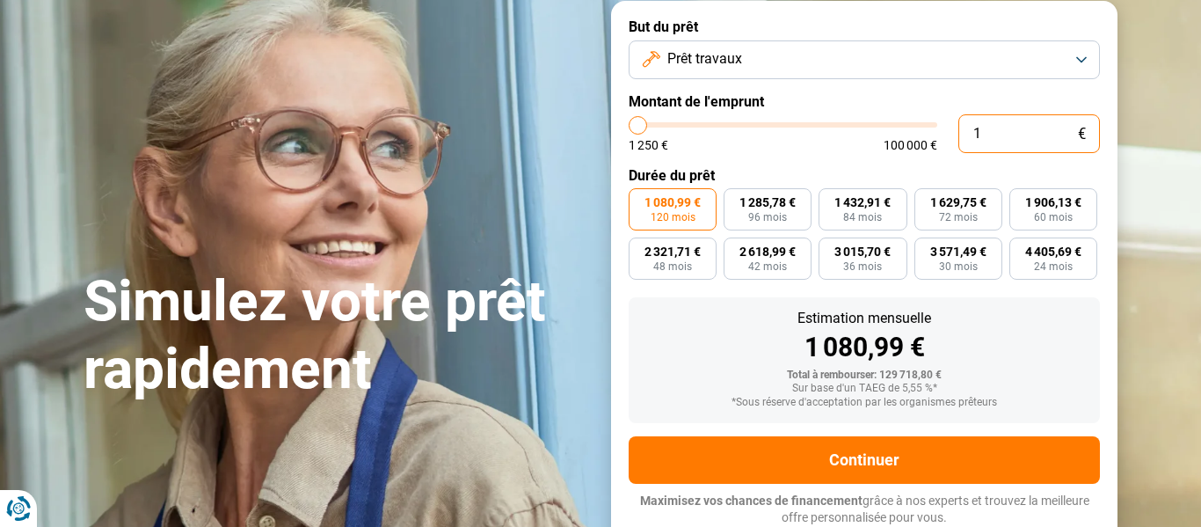
type input "1250"
type input "150"
type input "1250"
type input "1 500"
type input "1500"
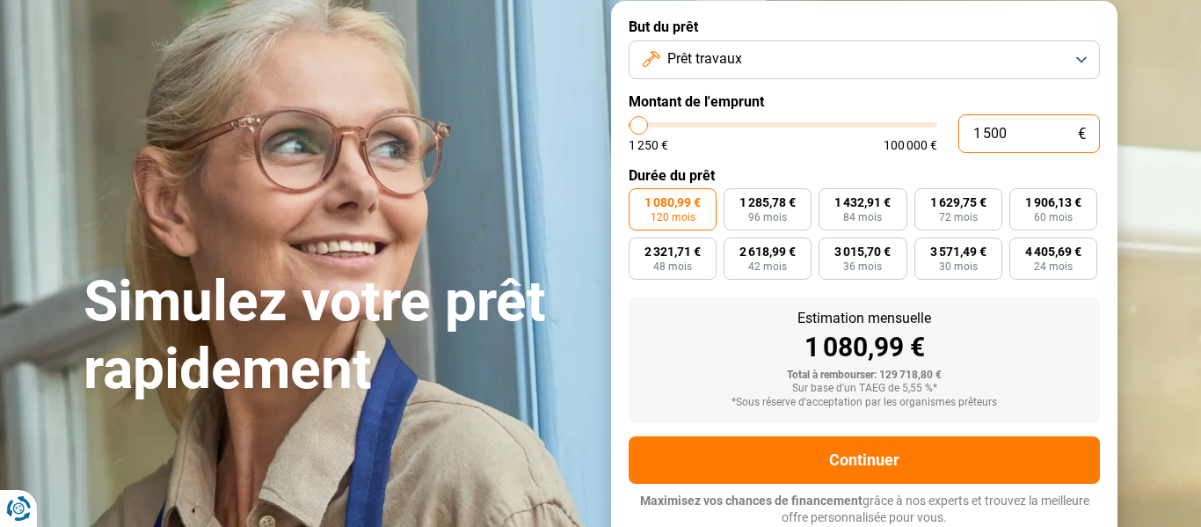
type input "15 000"
type input "15000"
radio input "true"
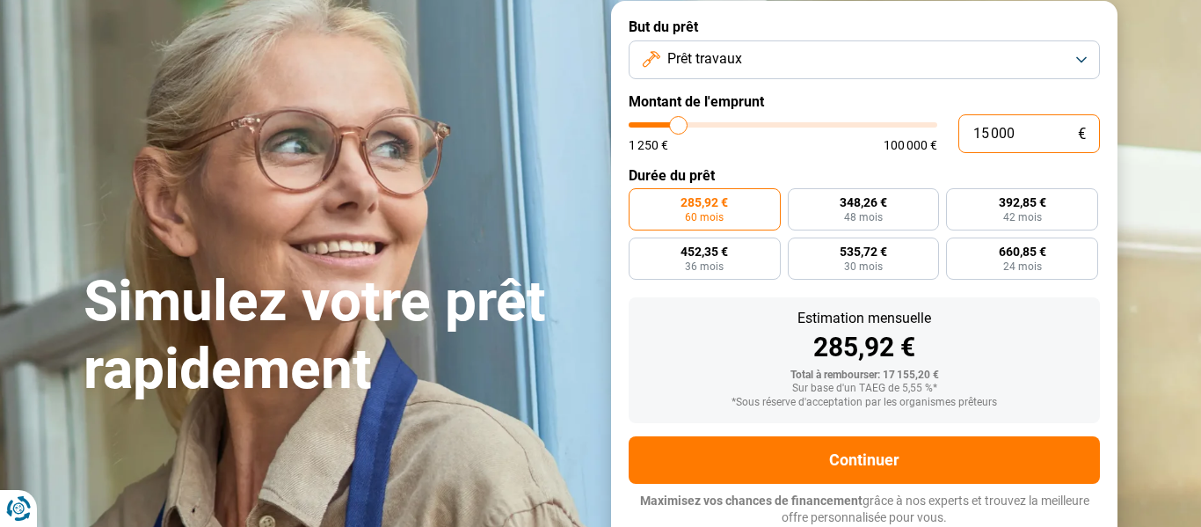
type input "1 500"
type input "1500"
type input "150"
type input "1250"
type input "15"
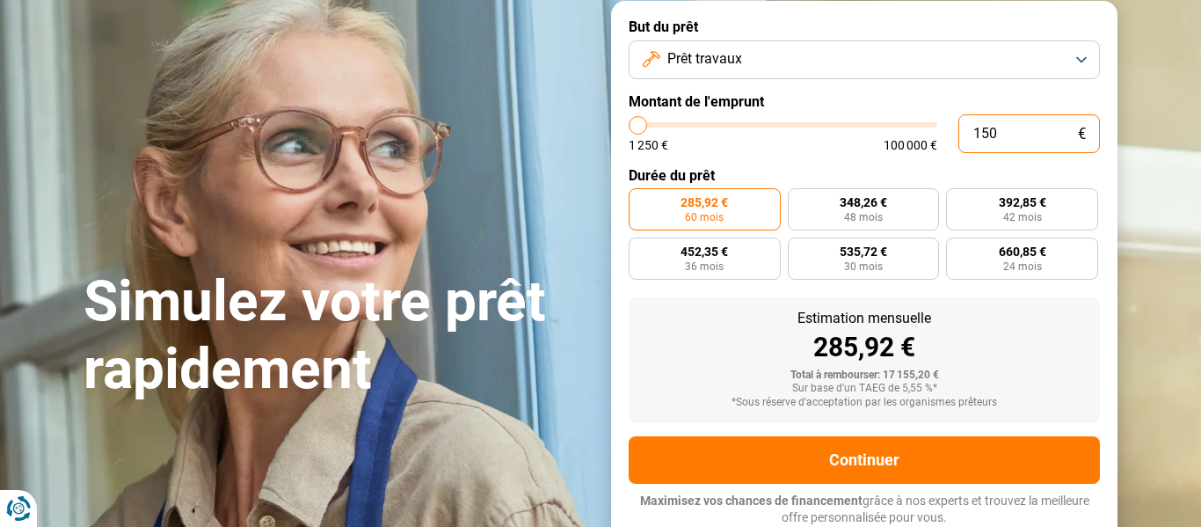
type input "1250"
type input "1"
type input "1250"
type input "0"
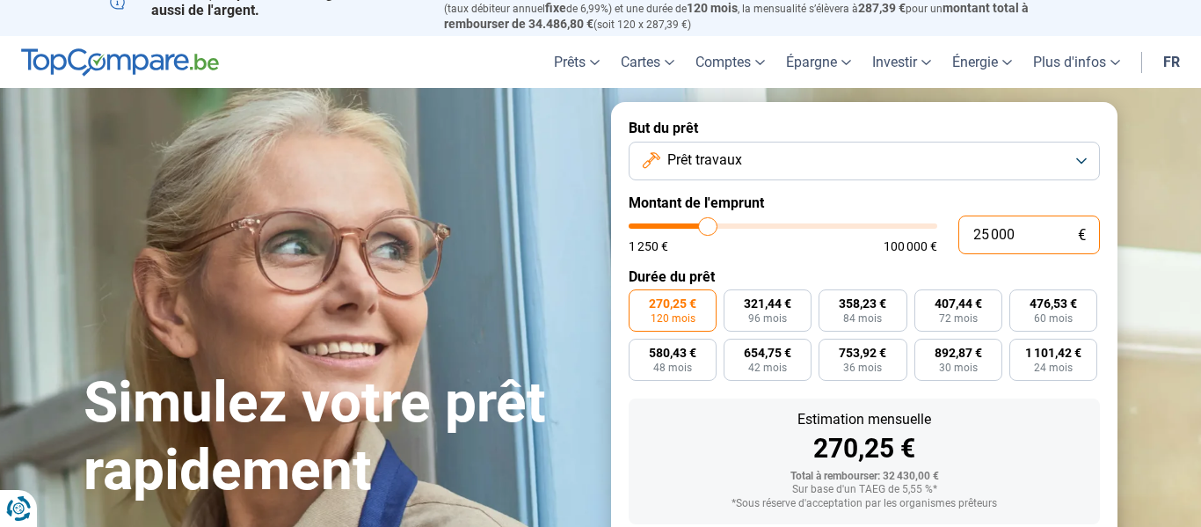
scroll to position [0, 0]
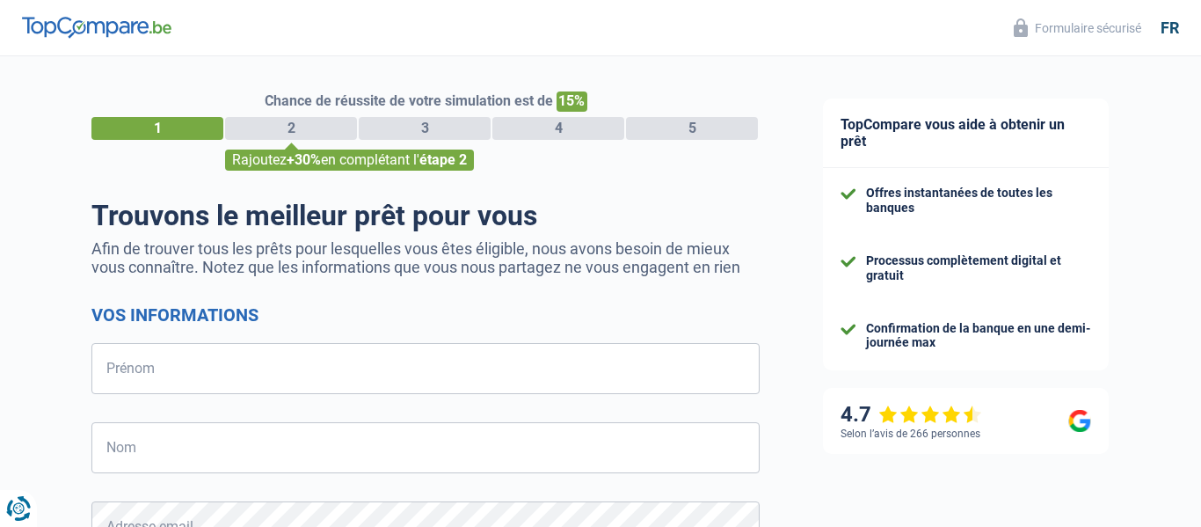
select select "32"
